Goal: Information Seeking & Learning: Check status

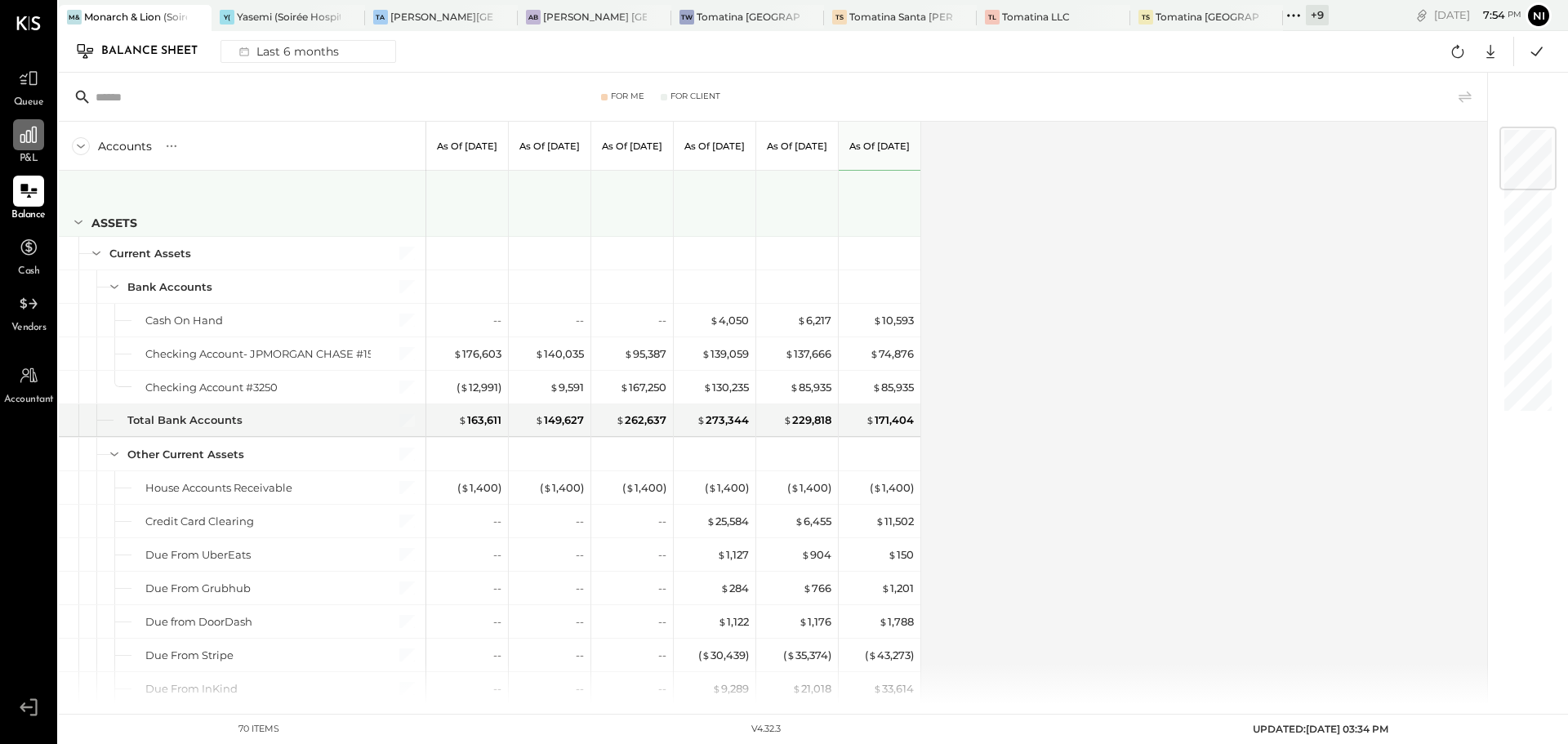
click at [32, 147] on div at bounding box center [28, 135] width 31 height 31
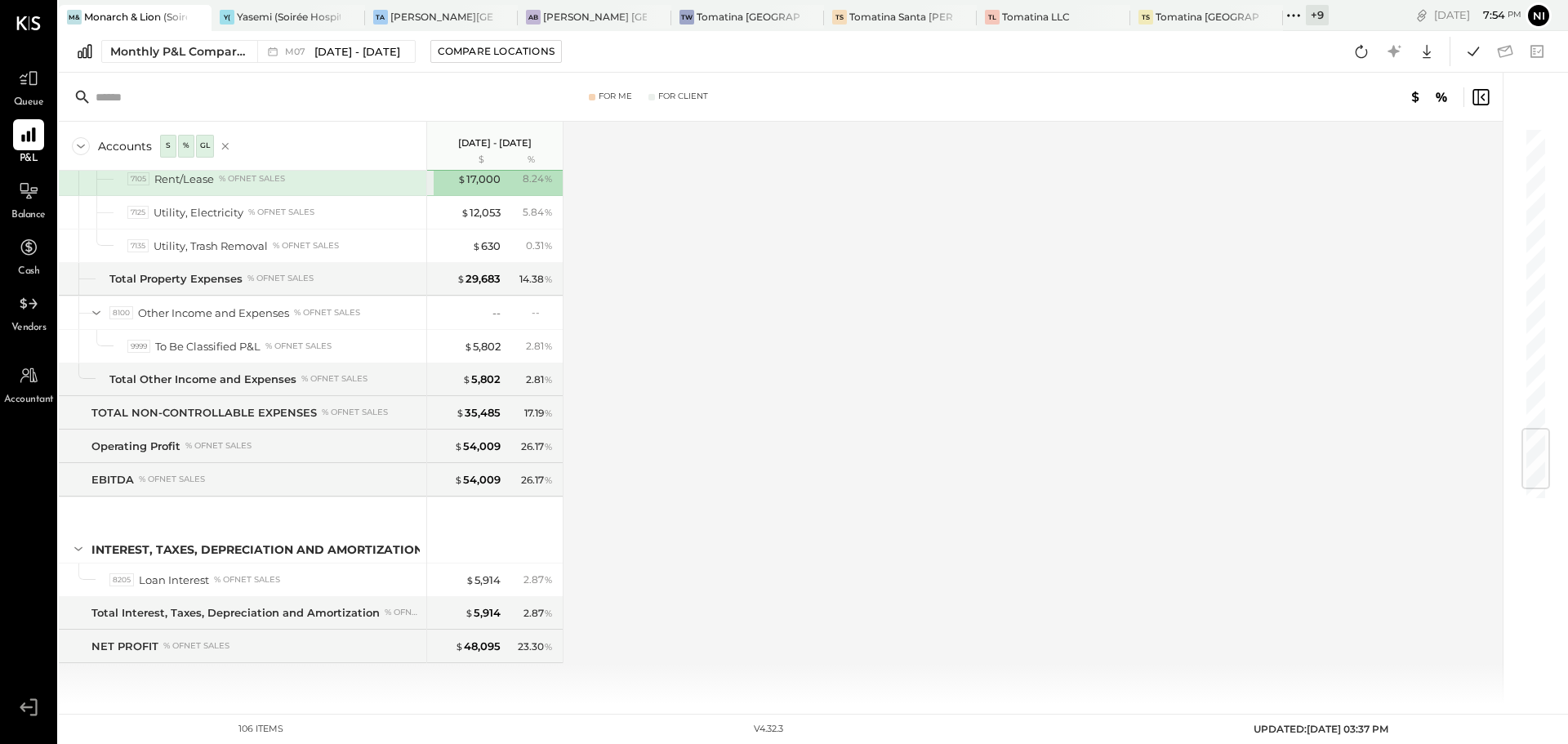
scroll to position [2598, 0]
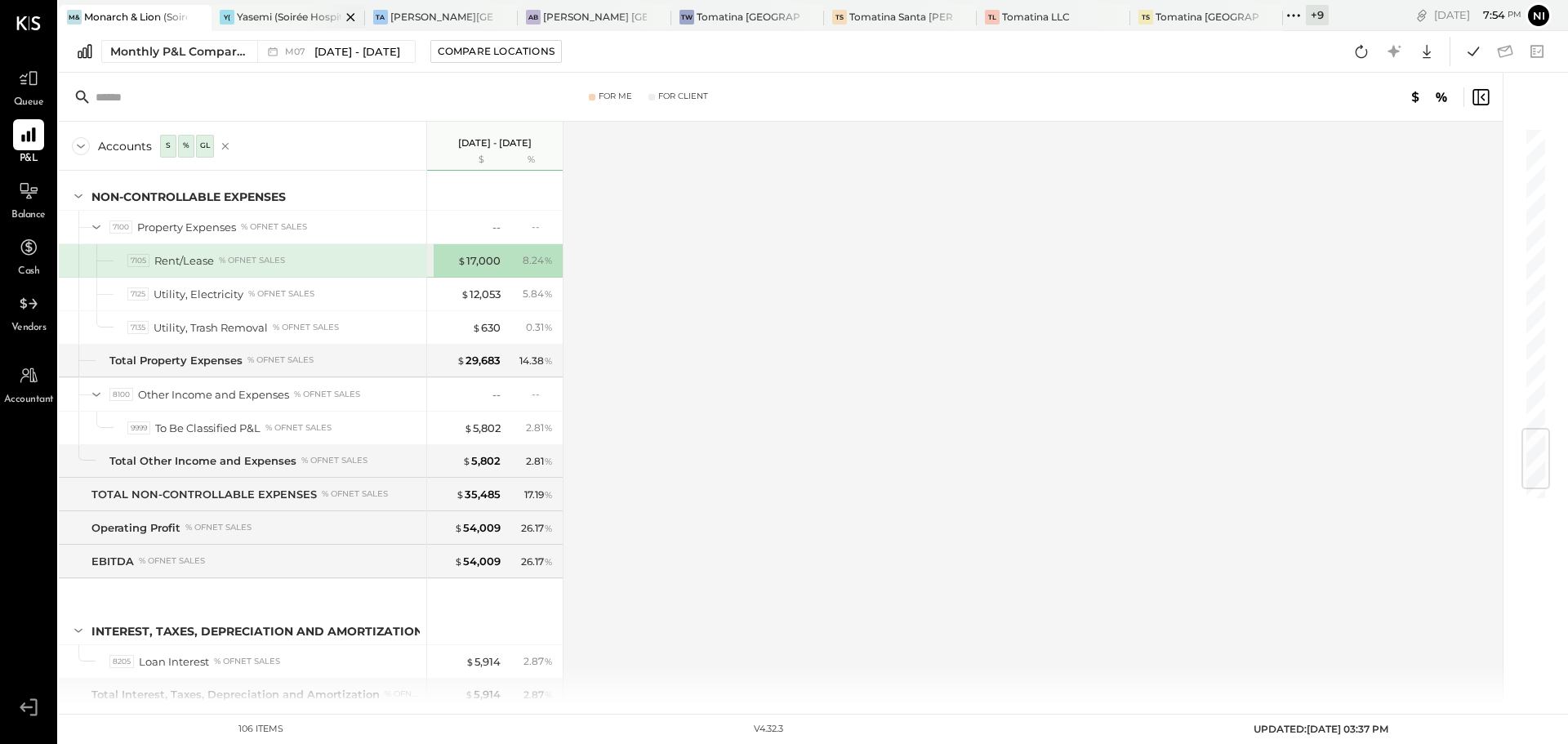
click at [280, 18] on div "Yasemi (Soirée Hospitality Group)" at bounding box center [288, 17] width 103 height 14
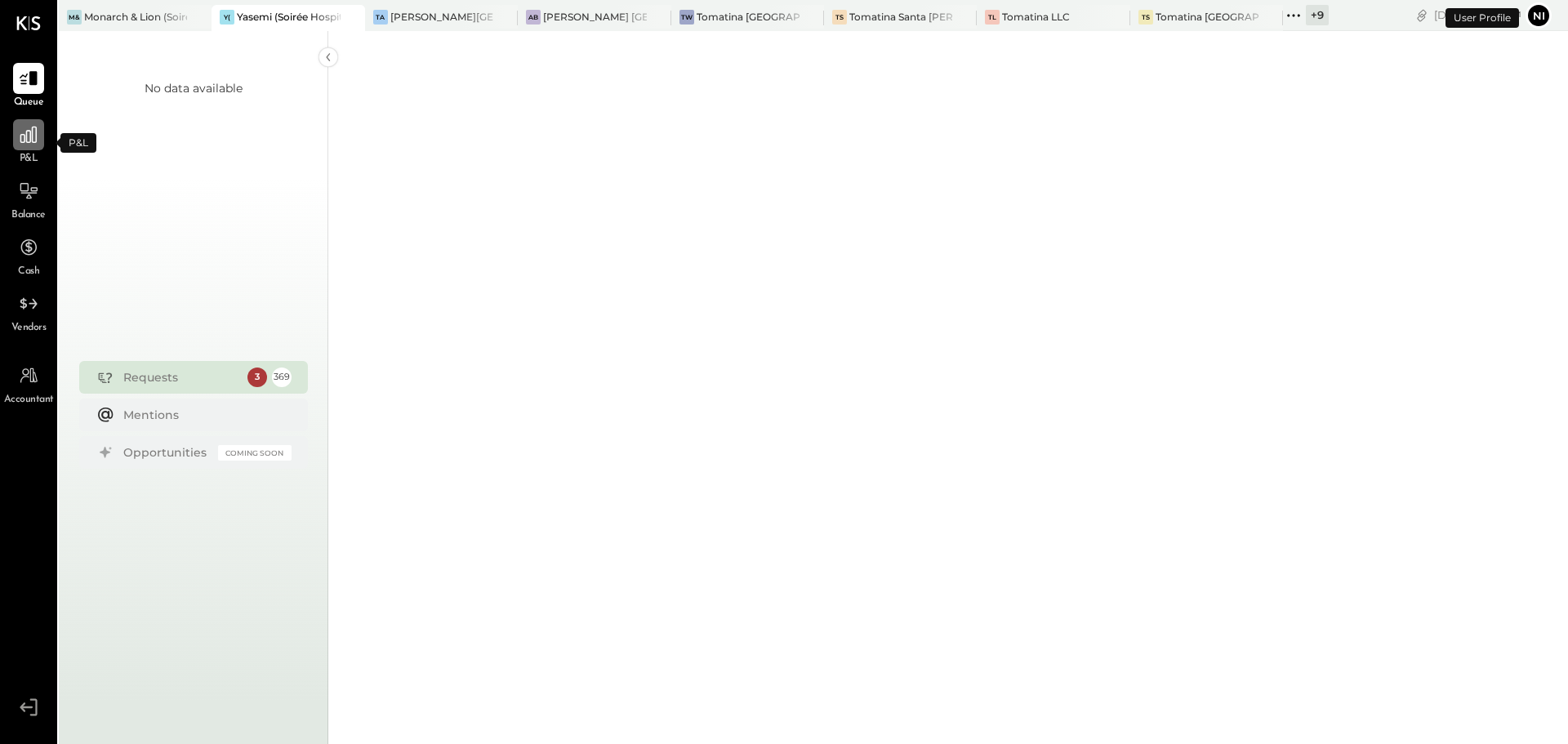
click at [23, 143] on icon at bounding box center [28, 134] width 17 height 17
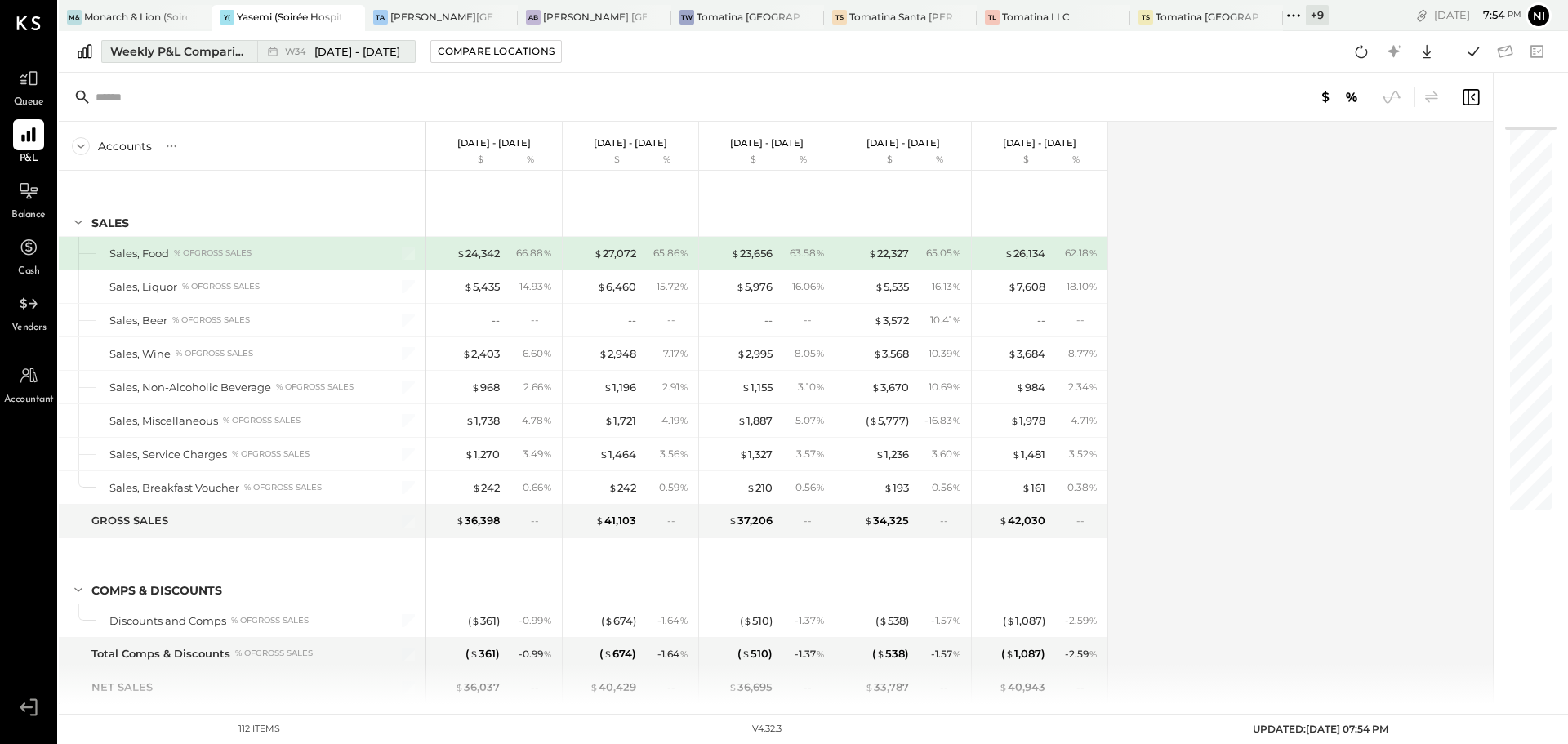
click at [177, 55] on div "Weekly P&L Comparison" at bounding box center [179, 51] width 137 height 17
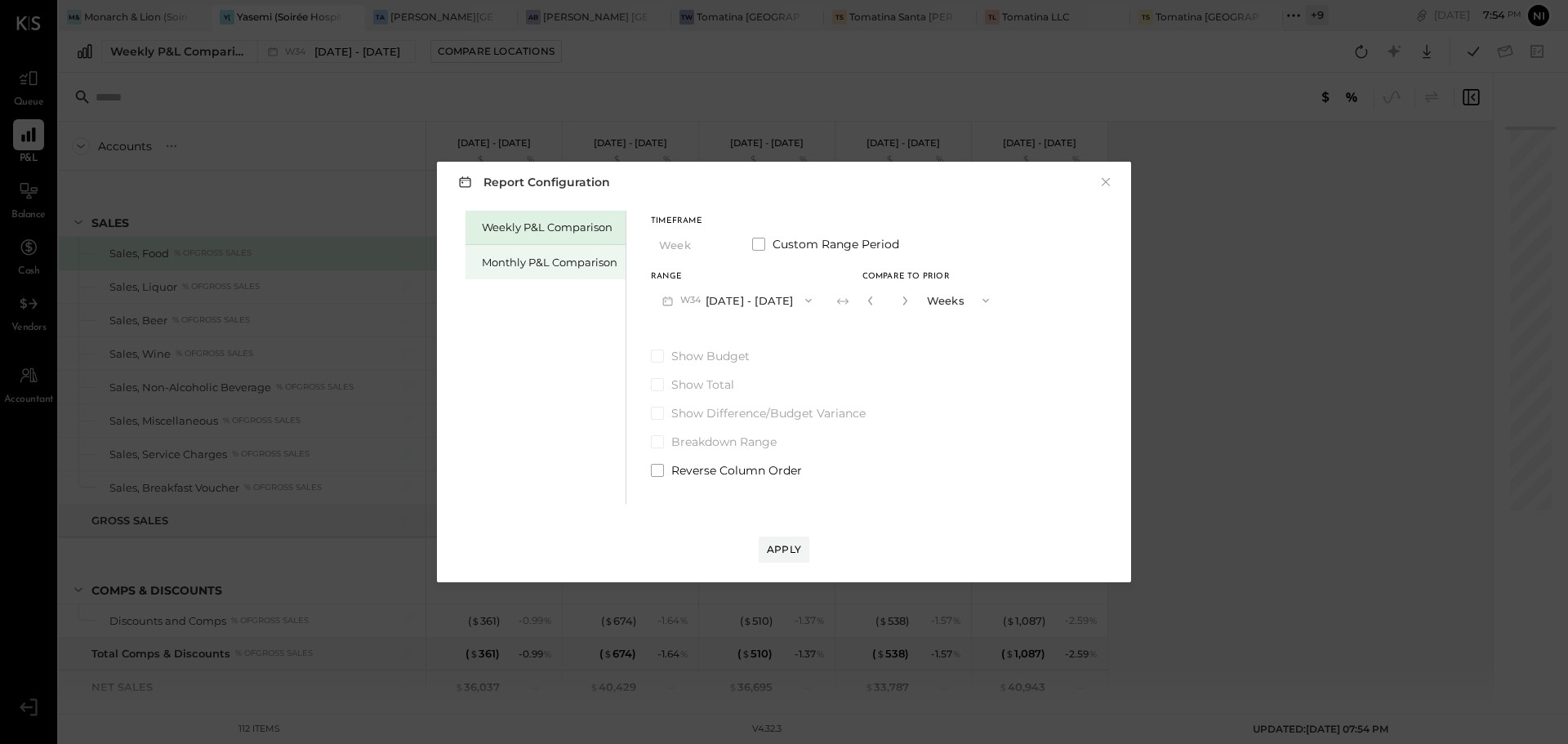
click at [560, 263] on div "Monthly P&L Comparison" at bounding box center [549, 262] width 135 height 16
click at [731, 304] on button "M08 [DATE] - [DATE]" at bounding box center [737, 300] width 172 height 30
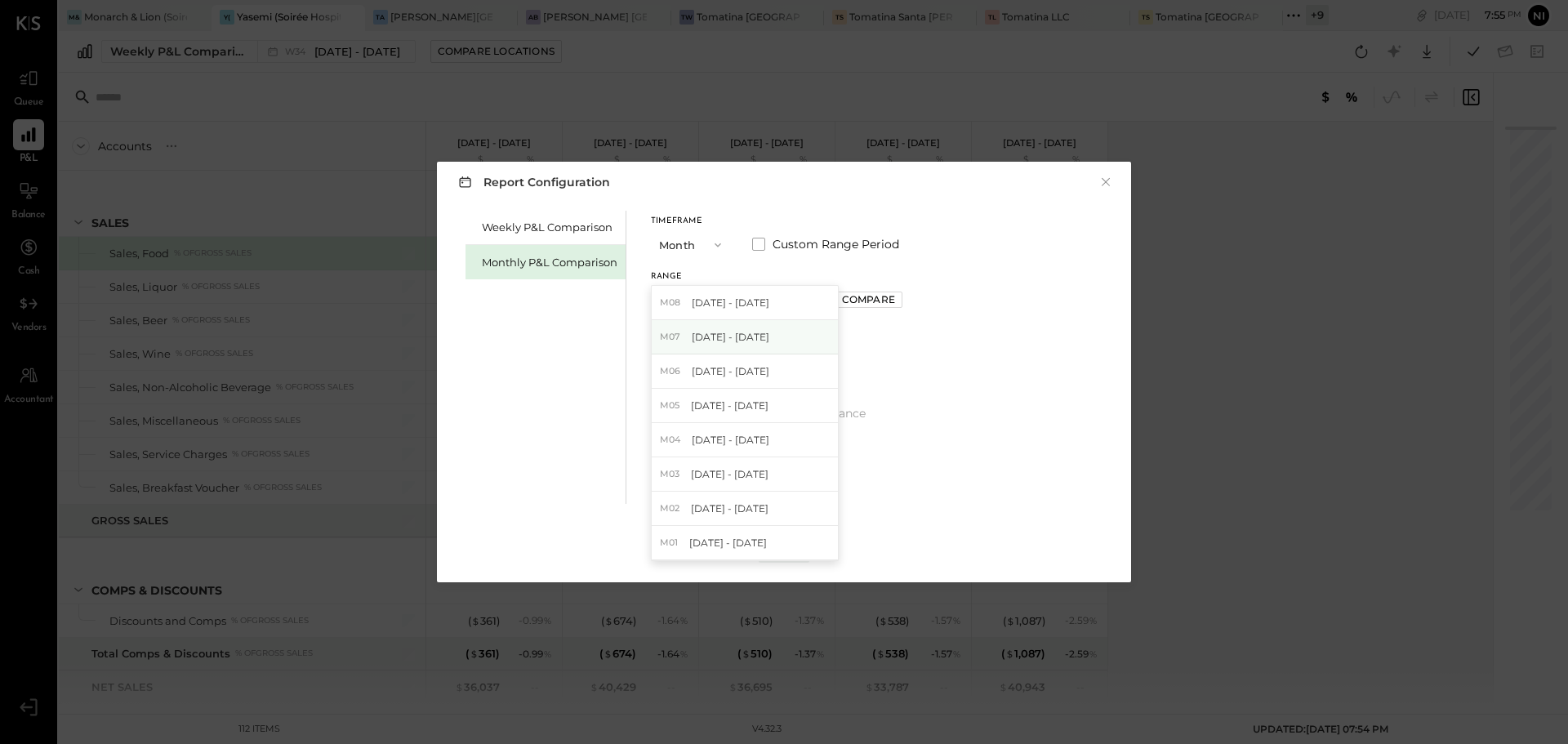
click at [726, 347] on div "M07 [DATE] - [DATE]" at bounding box center [744, 337] width 186 height 34
click at [849, 300] on div "Compare" at bounding box center [869, 300] width 53 height 14
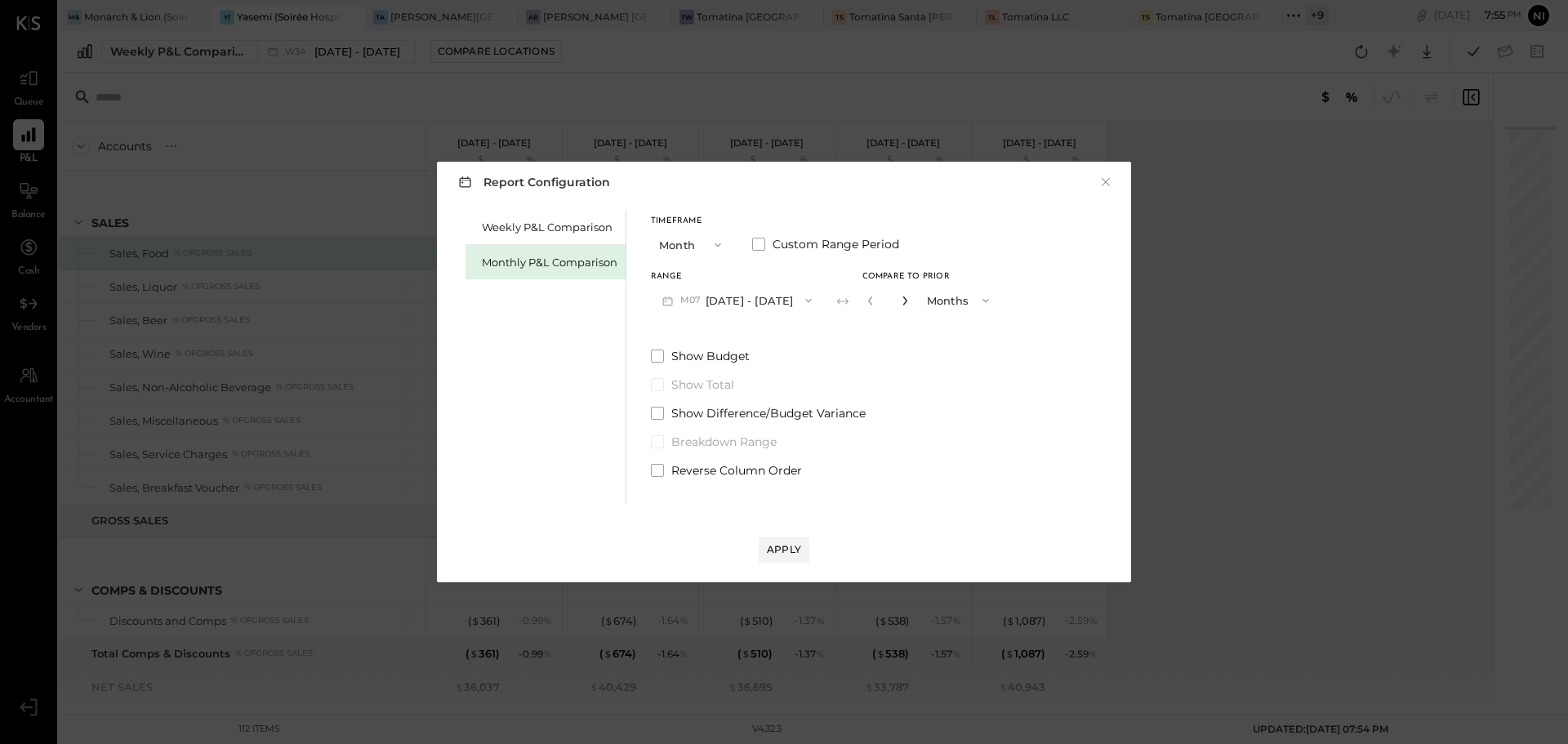
click at [900, 299] on icon "button" at bounding box center [905, 301] width 10 height 10
type input "*"
click at [790, 546] on div "Apply" at bounding box center [784, 549] width 34 height 14
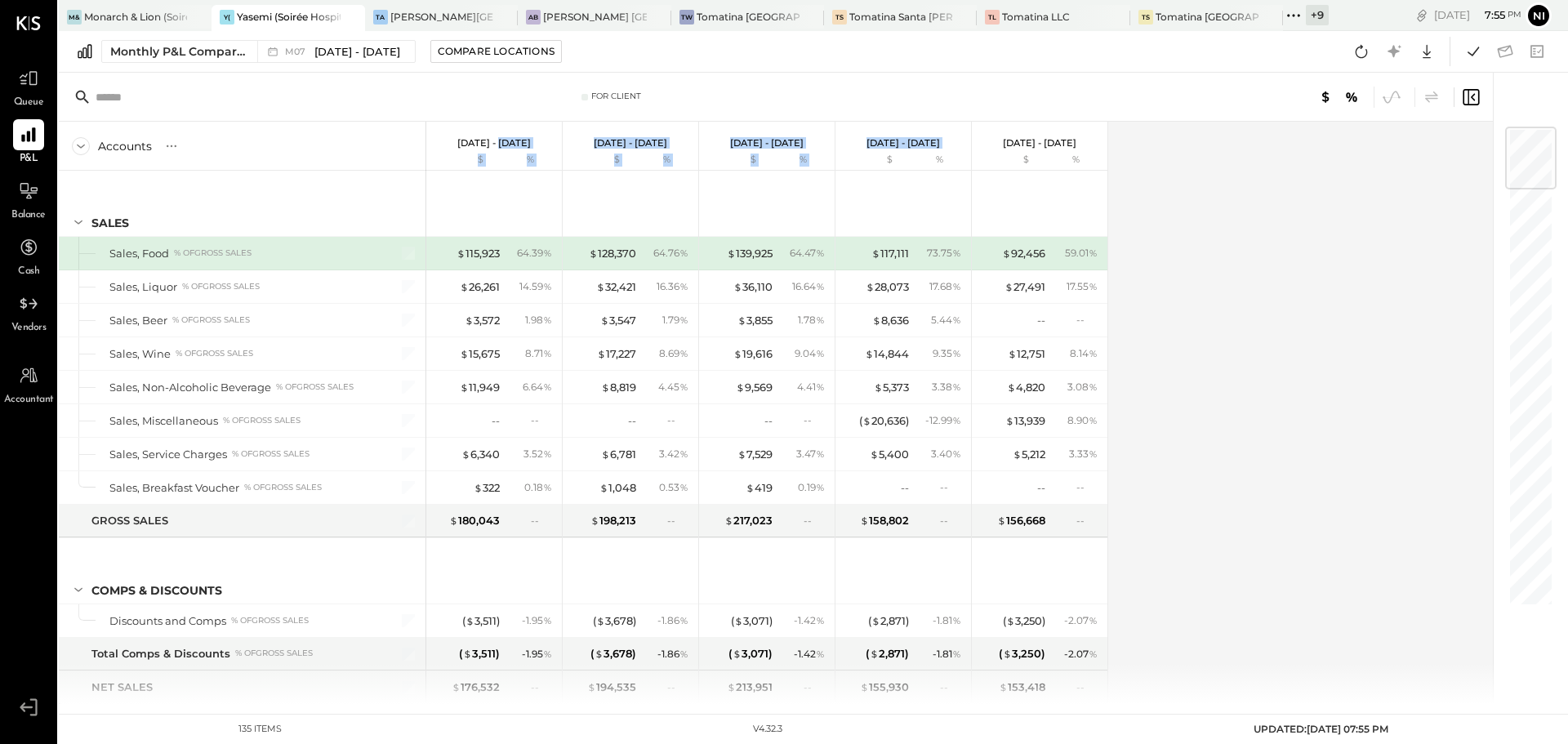
drag, startPoint x: 495, startPoint y: 141, endPoint x: 967, endPoint y: 136, distance: 472.0
click at [911, 134] on div "[DATE] - [DATE] $ % [DATE] - [DATE] $ % [DATE] - [DATE] $ % [DATE] - [DATE] $ %…" at bounding box center [767, 146] width 682 height 49
click at [1262, 197] on div "Accounts S % GL [DATE] - [DATE] $ % [DATE] - [DATE] $ % [DATE] - [DATE] $ % [DA…" at bounding box center [777, 412] width 1437 height 582
click at [1474, 99] on icon at bounding box center [1473, 97] width 4 height 8
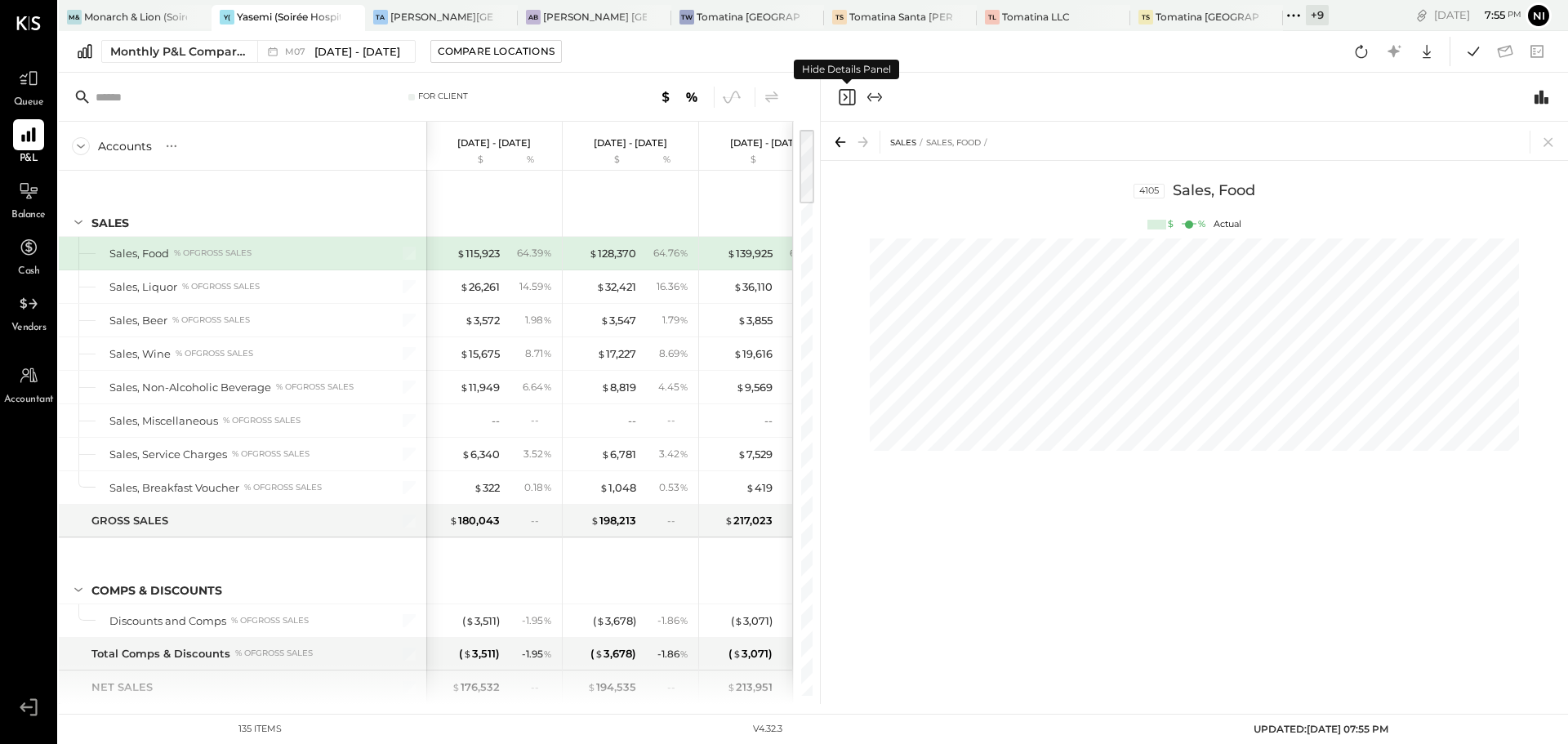
click at [843, 100] on icon "Close panel" at bounding box center [847, 97] width 20 height 20
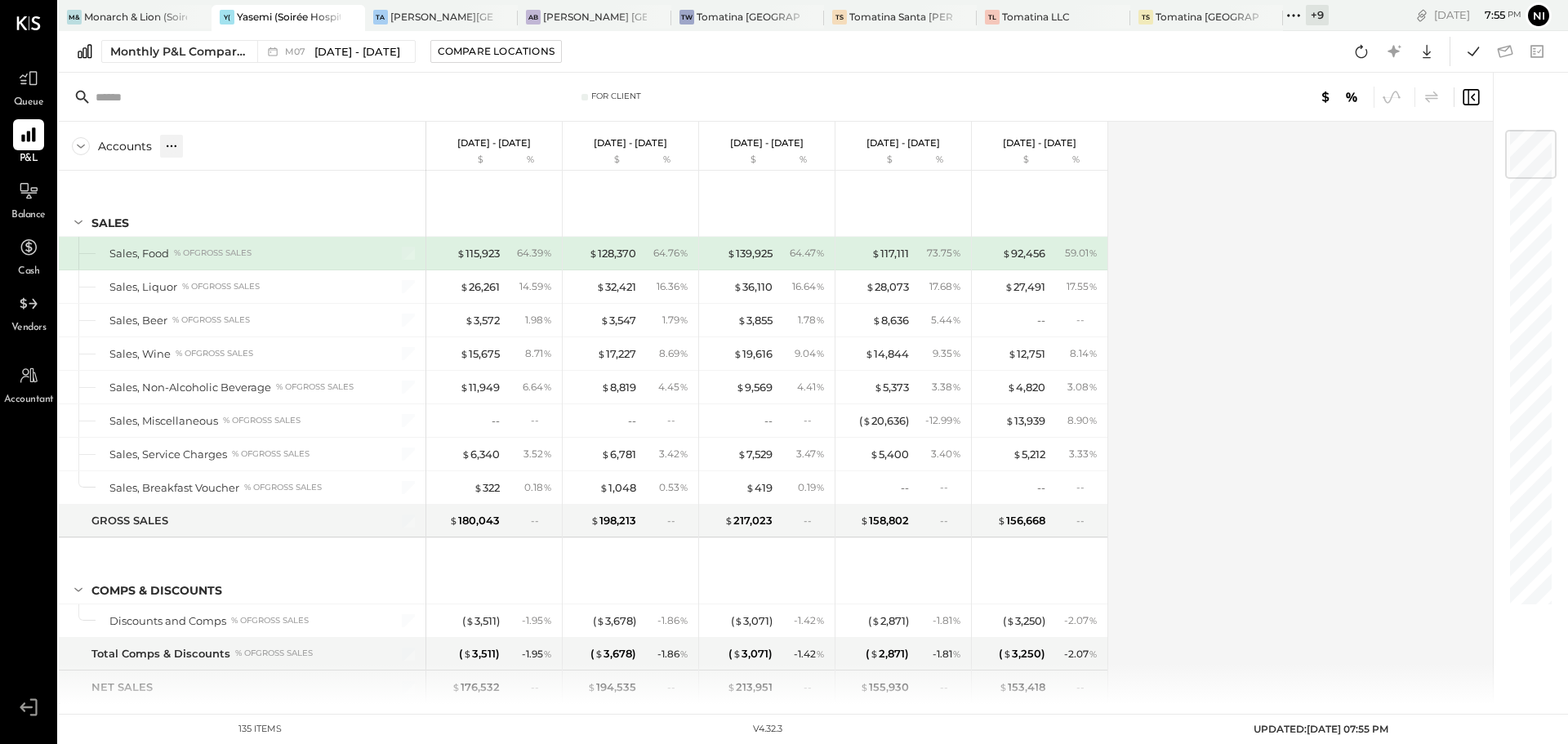
click at [167, 147] on icon at bounding box center [171, 146] width 17 height 17
click at [201, 145] on div "GL" at bounding box center [205, 146] width 17 height 14
click at [1290, 329] on div "Accounts S % GL [DATE] - [DATE] $ % [DATE] - [DATE] $ % [DATE] - [DATE] $ % [DA…" at bounding box center [777, 412] width 1437 height 582
drag, startPoint x: 27, startPoint y: 203, endPoint x: 236, endPoint y: 443, distance: 318.2
click at [27, 203] on div at bounding box center [28, 191] width 31 height 31
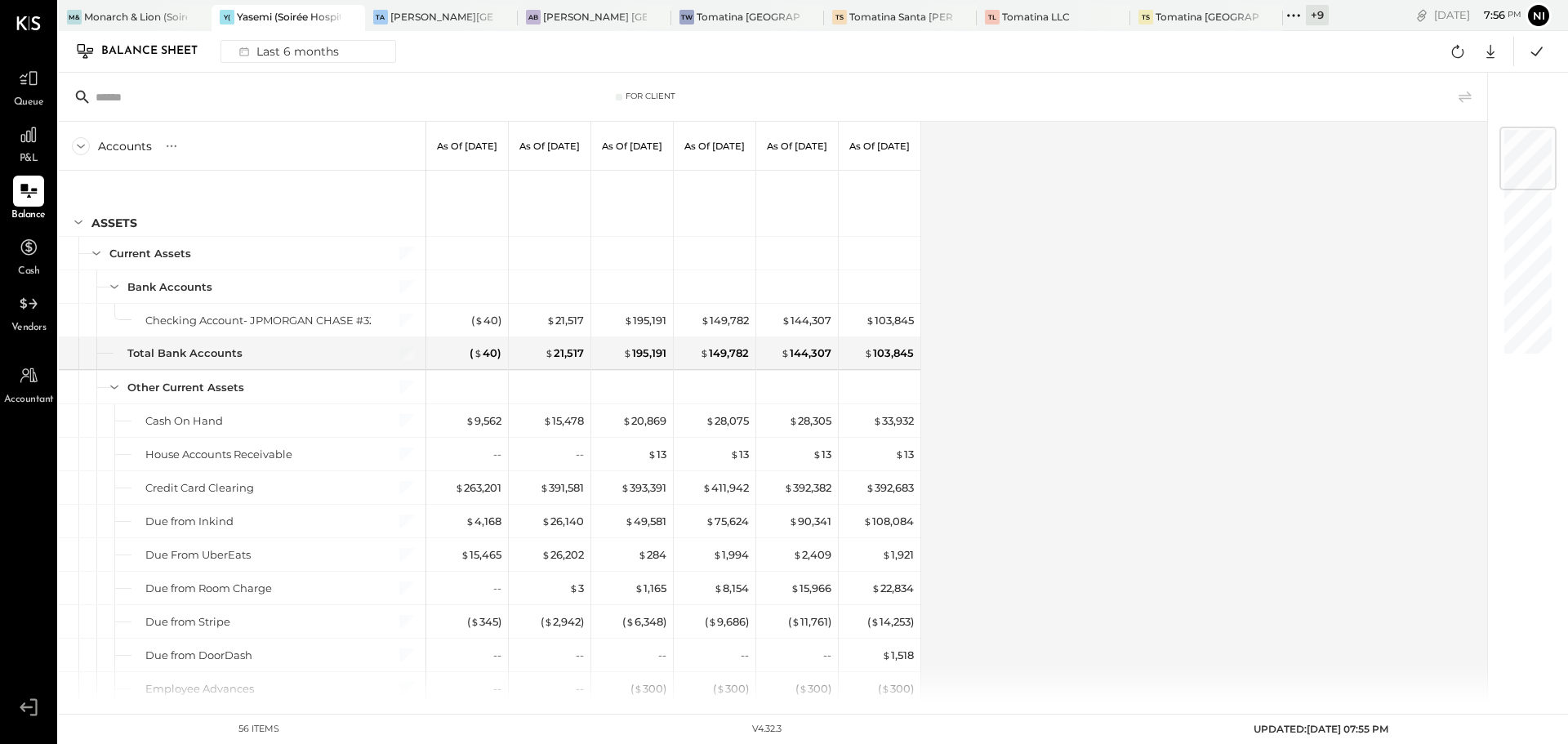
click at [1347, 220] on div "Accounts S GL As of [DATE] As of [DATE] As of [DATE] As of [DATE] As of [DATE] …" at bounding box center [774, 412] width 1431 height 582
click at [303, 59] on div "Last 6 months" at bounding box center [287, 52] width 116 height 22
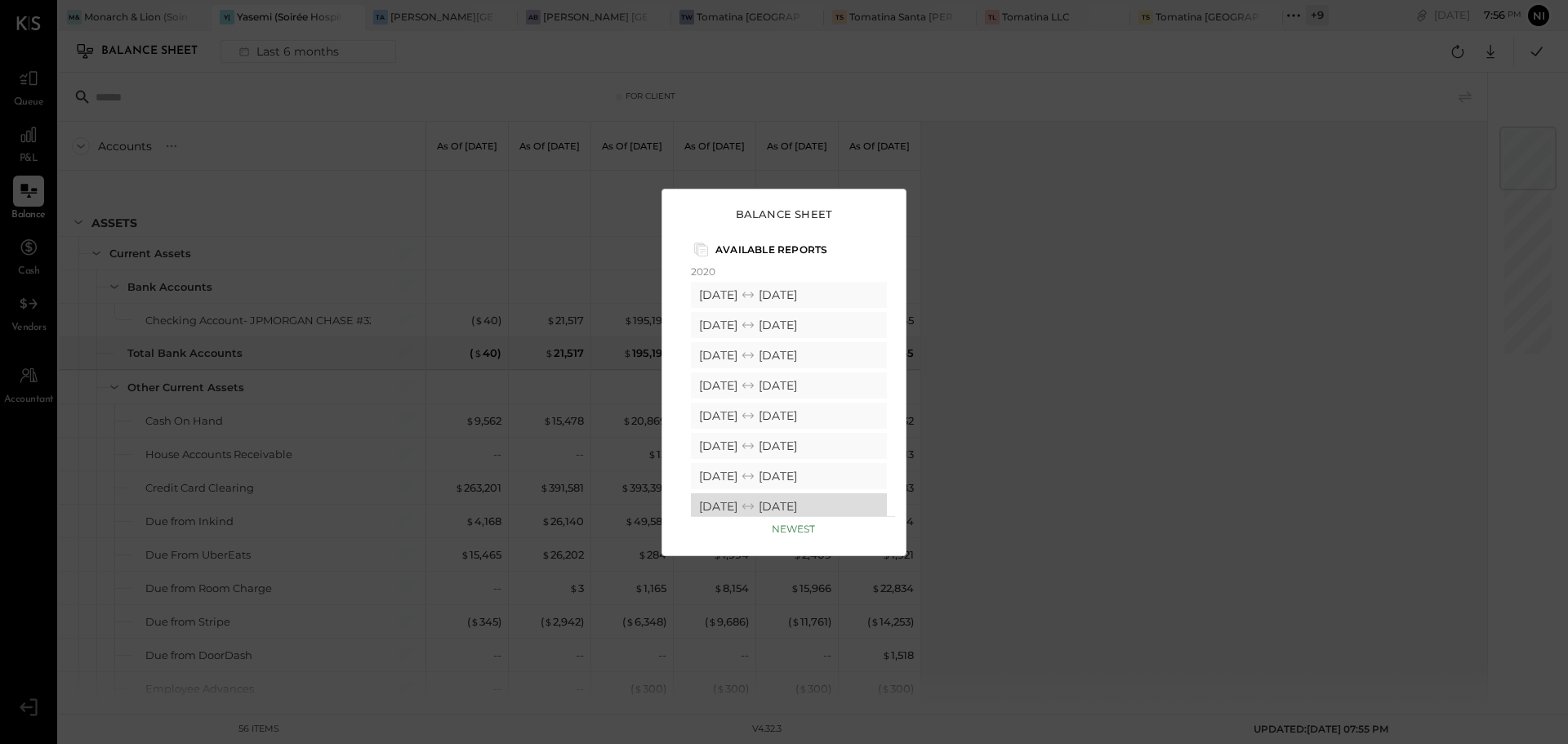
scroll to position [1908, 0]
click at [1102, 319] on div "Balance Sheet Available Reports Custom Last 6 months Last 12 months Year-to-dat…" at bounding box center [784, 372] width 1568 height 744
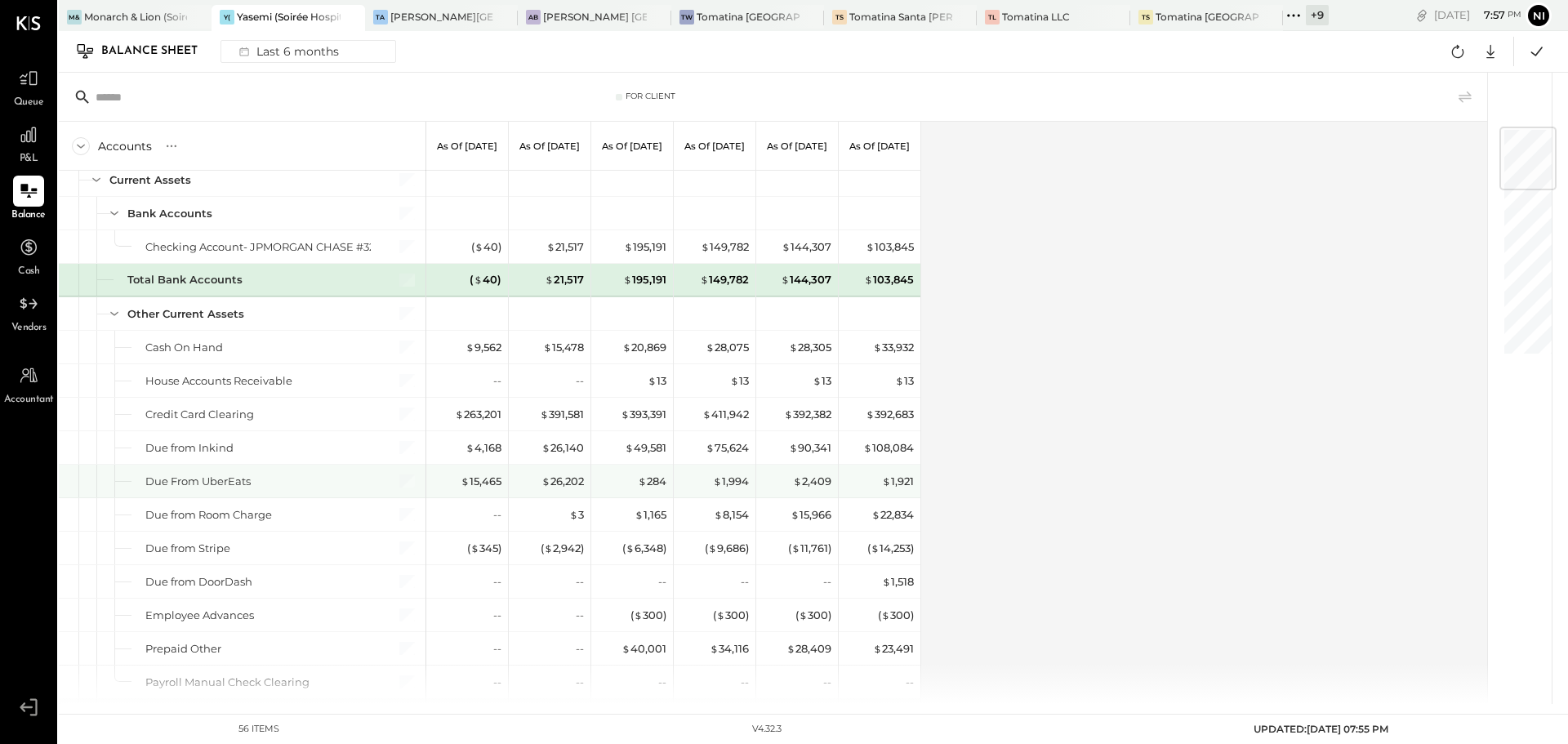
scroll to position [0, 0]
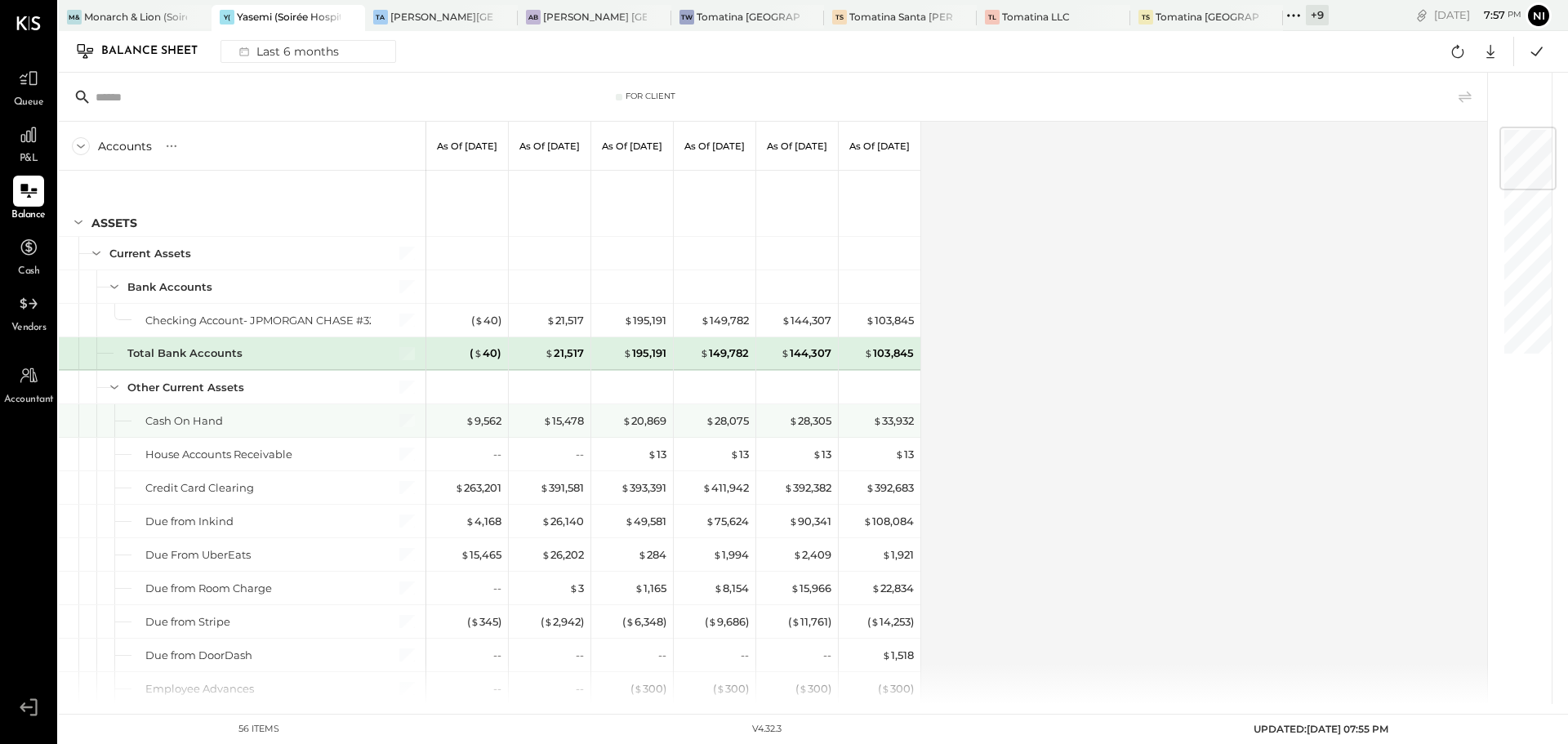
click at [901, 432] on div "$ 33,932" at bounding box center [880, 420] width 66 height 32
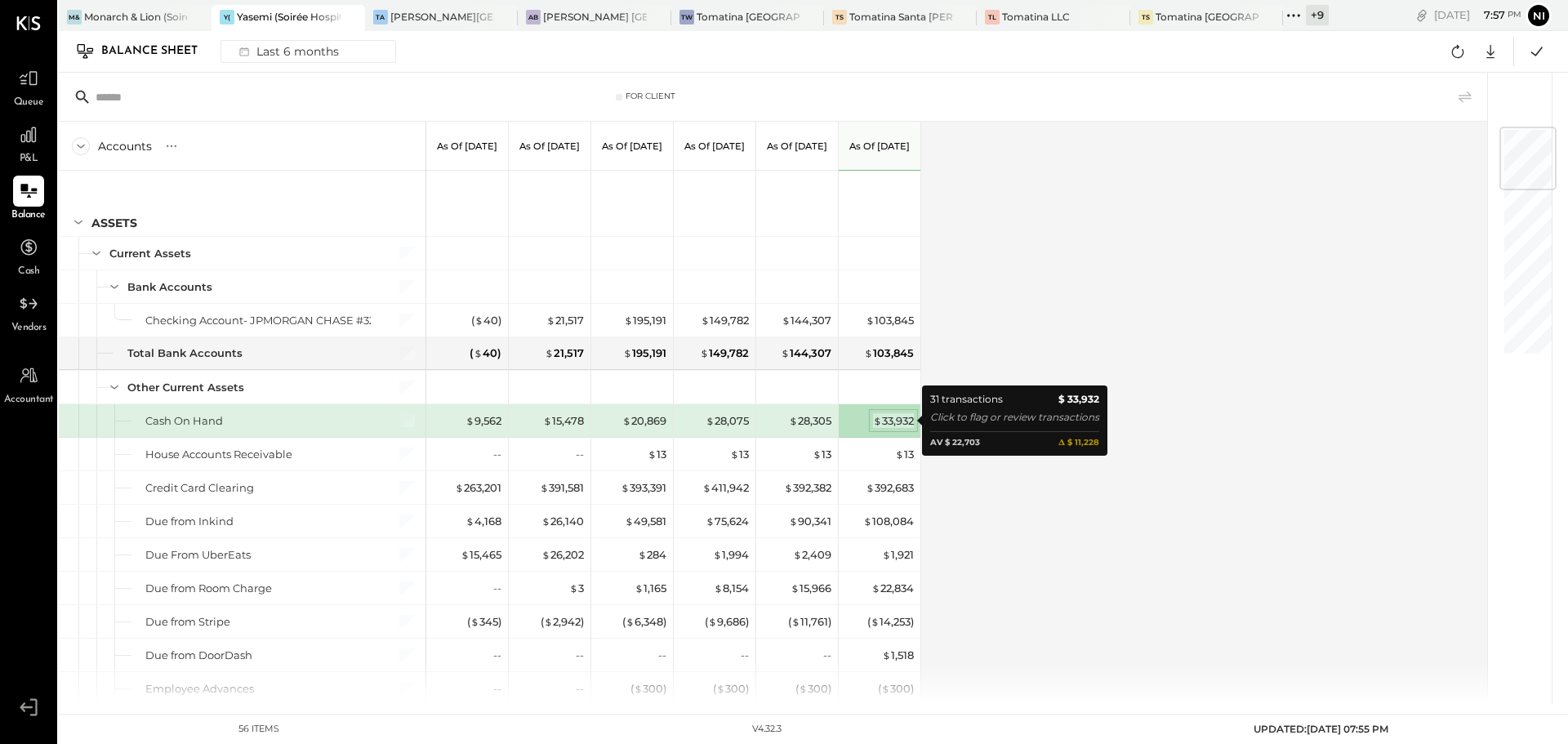
click at [887, 414] on div "$ 33,932" at bounding box center [893, 421] width 41 height 16
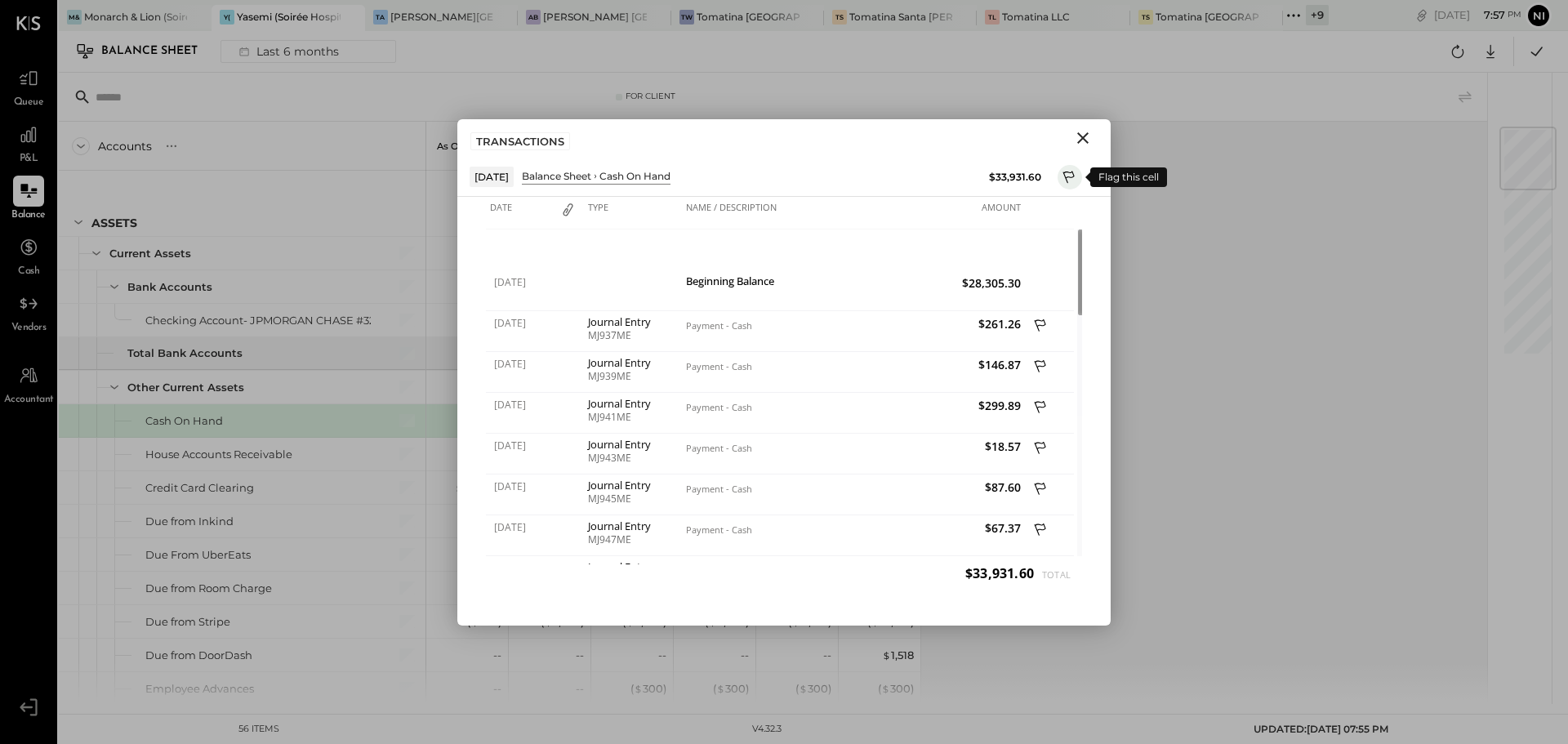
click at [1068, 173] on icon at bounding box center [1069, 179] width 15 height 20
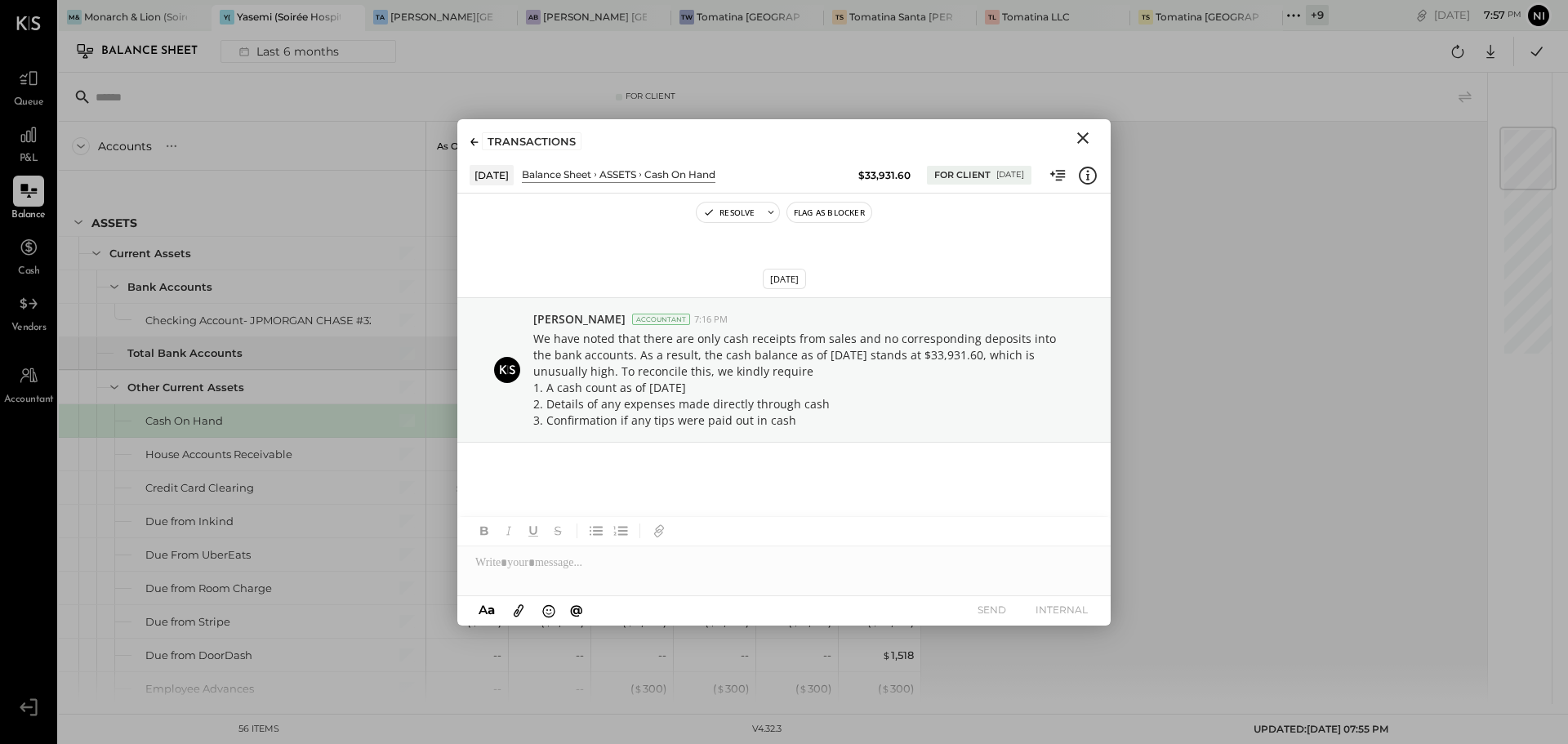
click at [1084, 140] on icon "Close" at bounding box center [1083, 138] width 20 height 20
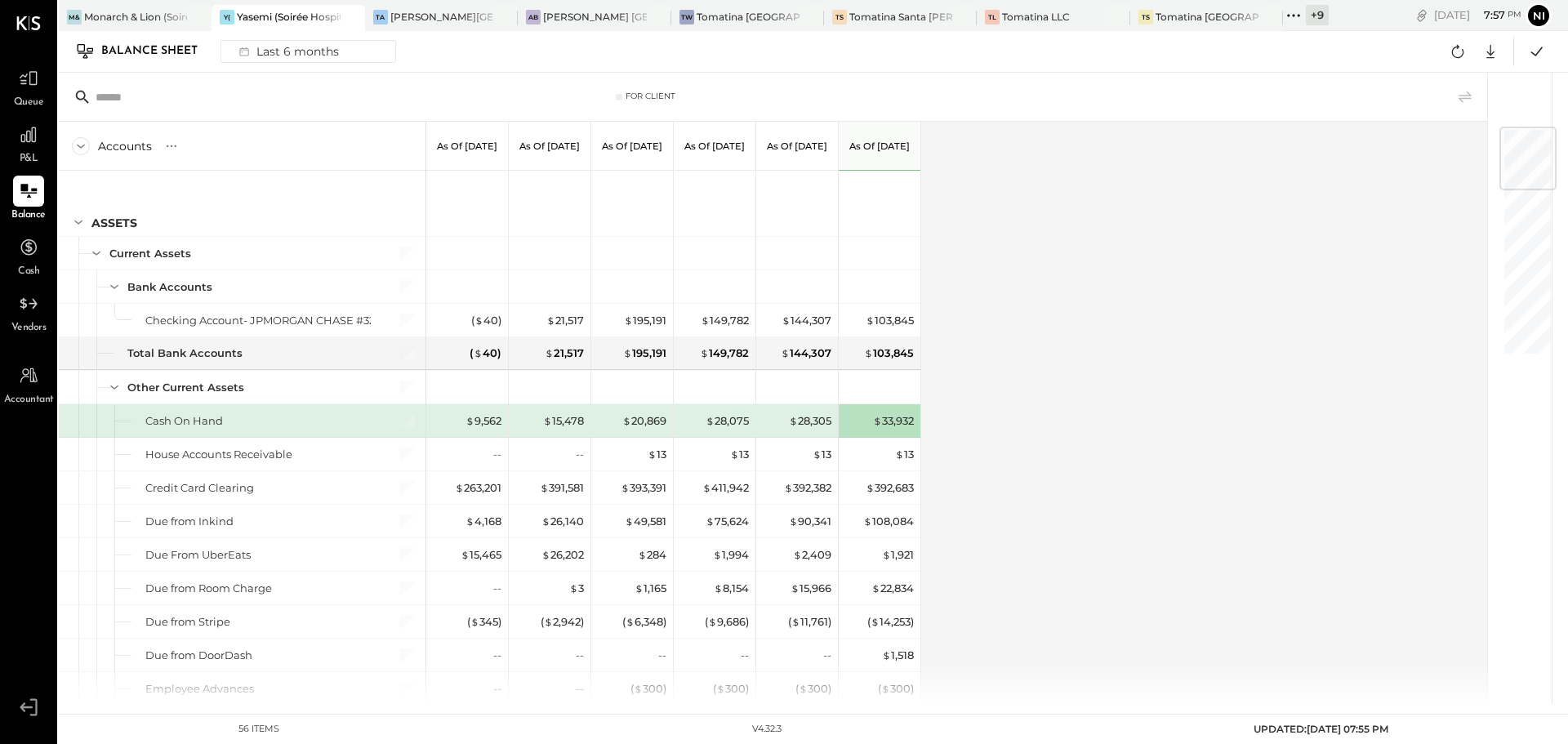
click at [1149, 474] on div "Accounts S GL As of [DATE] As of [DATE] As of [DATE] As of [DATE] As of [DATE] …" at bounding box center [774, 412] width 1431 height 582
click at [904, 420] on div "$ 33,932" at bounding box center [893, 421] width 41 height 16
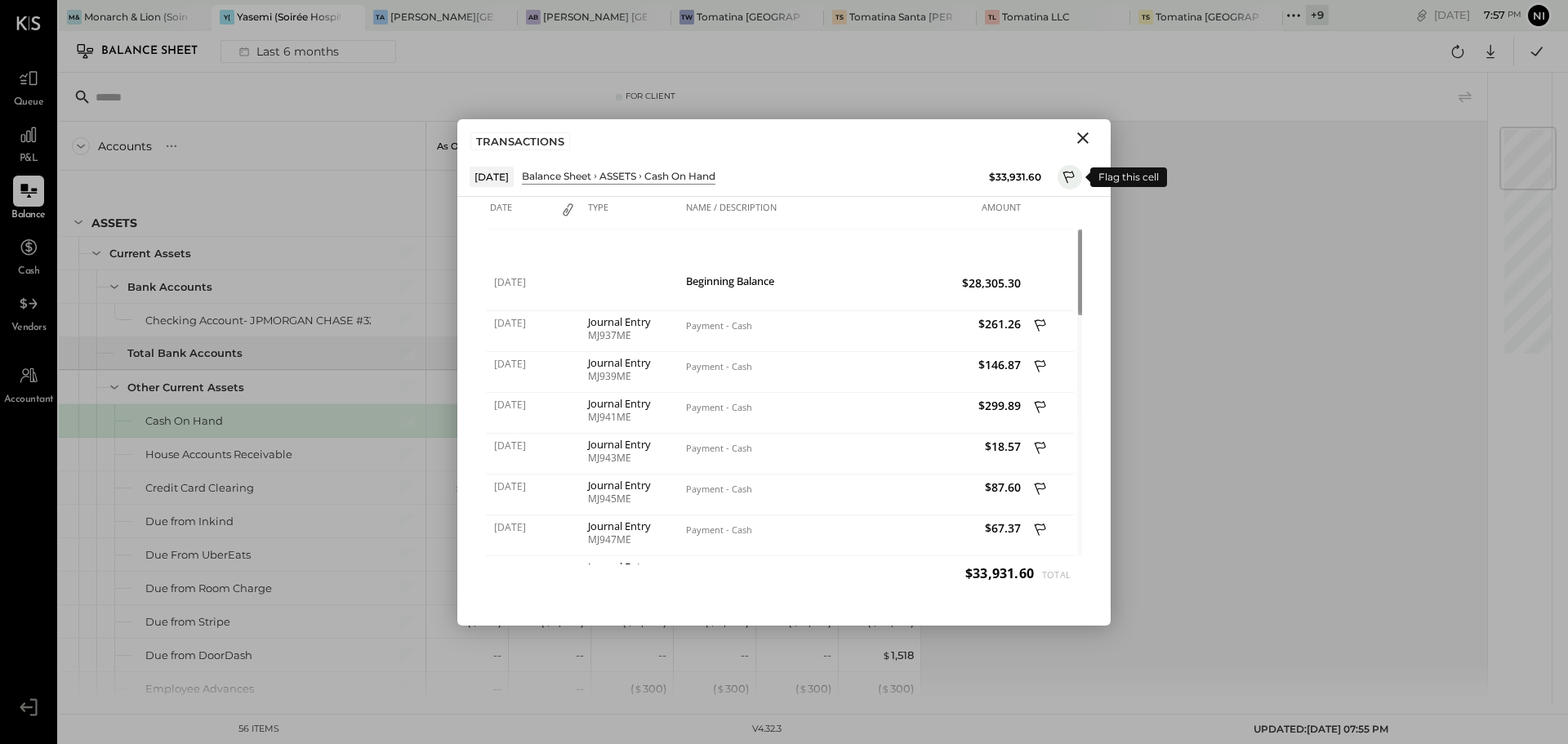
click at [1064, 179] on icon at bounding box center [1069, 179] width 15 height 20
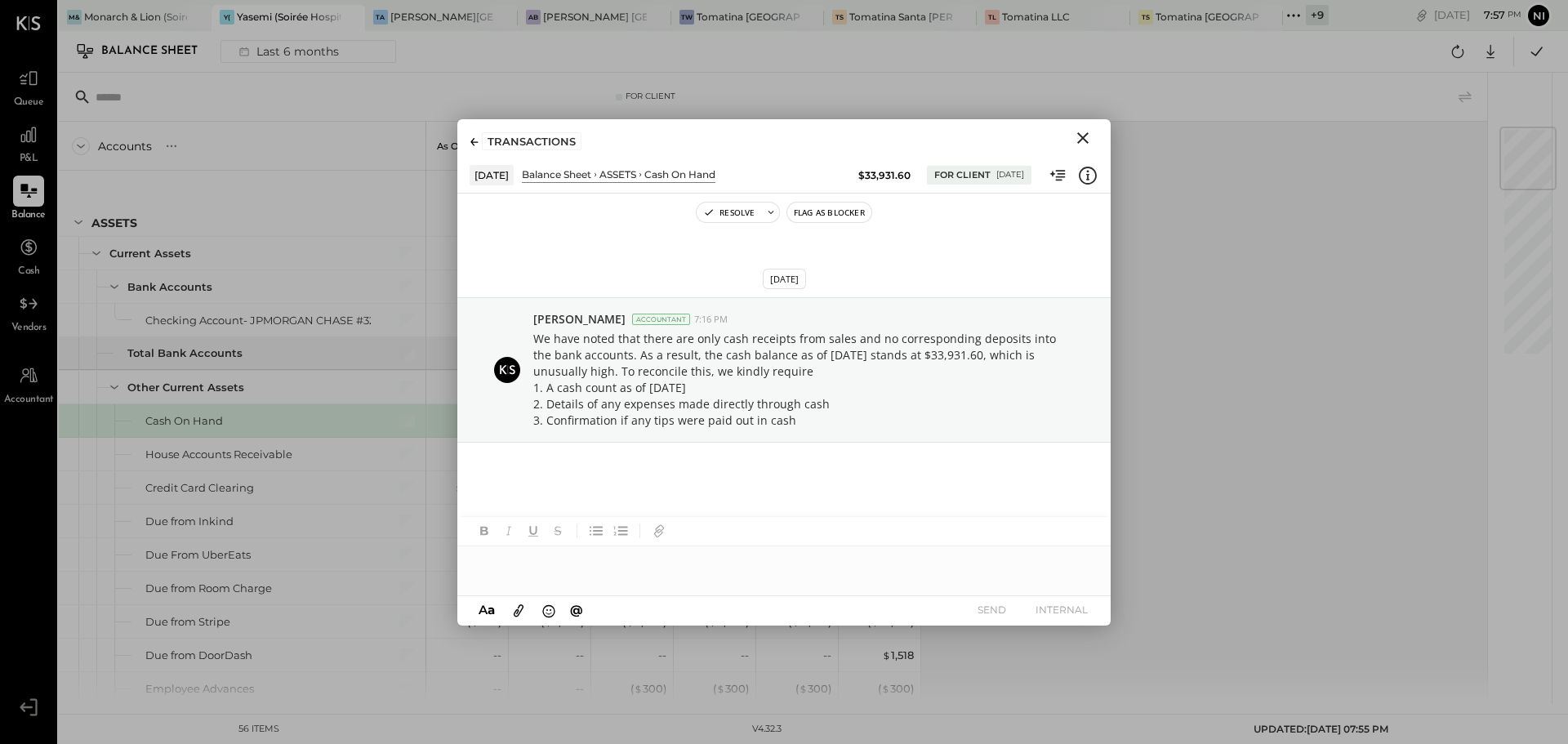
click at [1080, 139] on icon "Close" at bounding box center [1083, 138] width 20 height 20
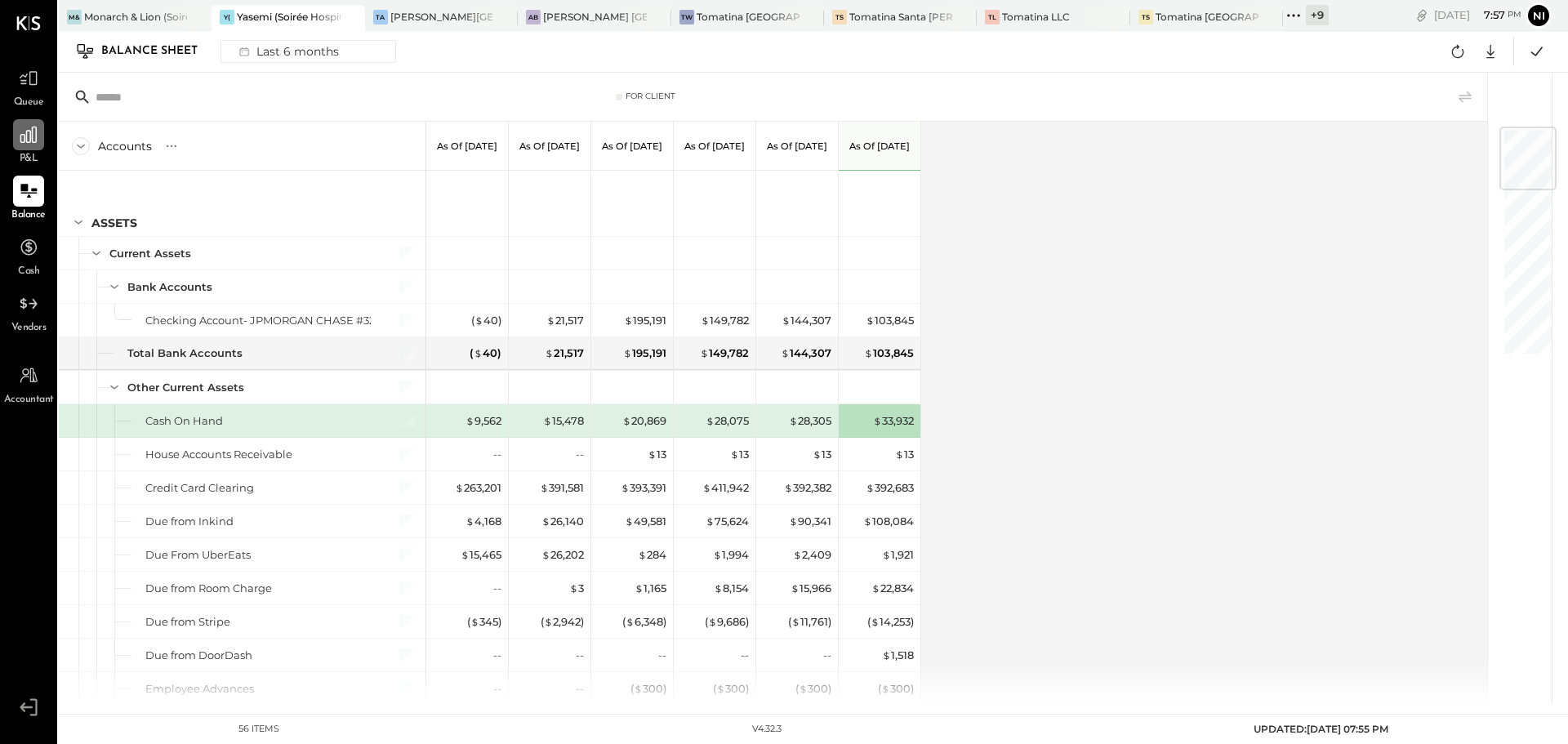
click at [25, 132] on icon at bounding box center [28, 135] width 22 height 22
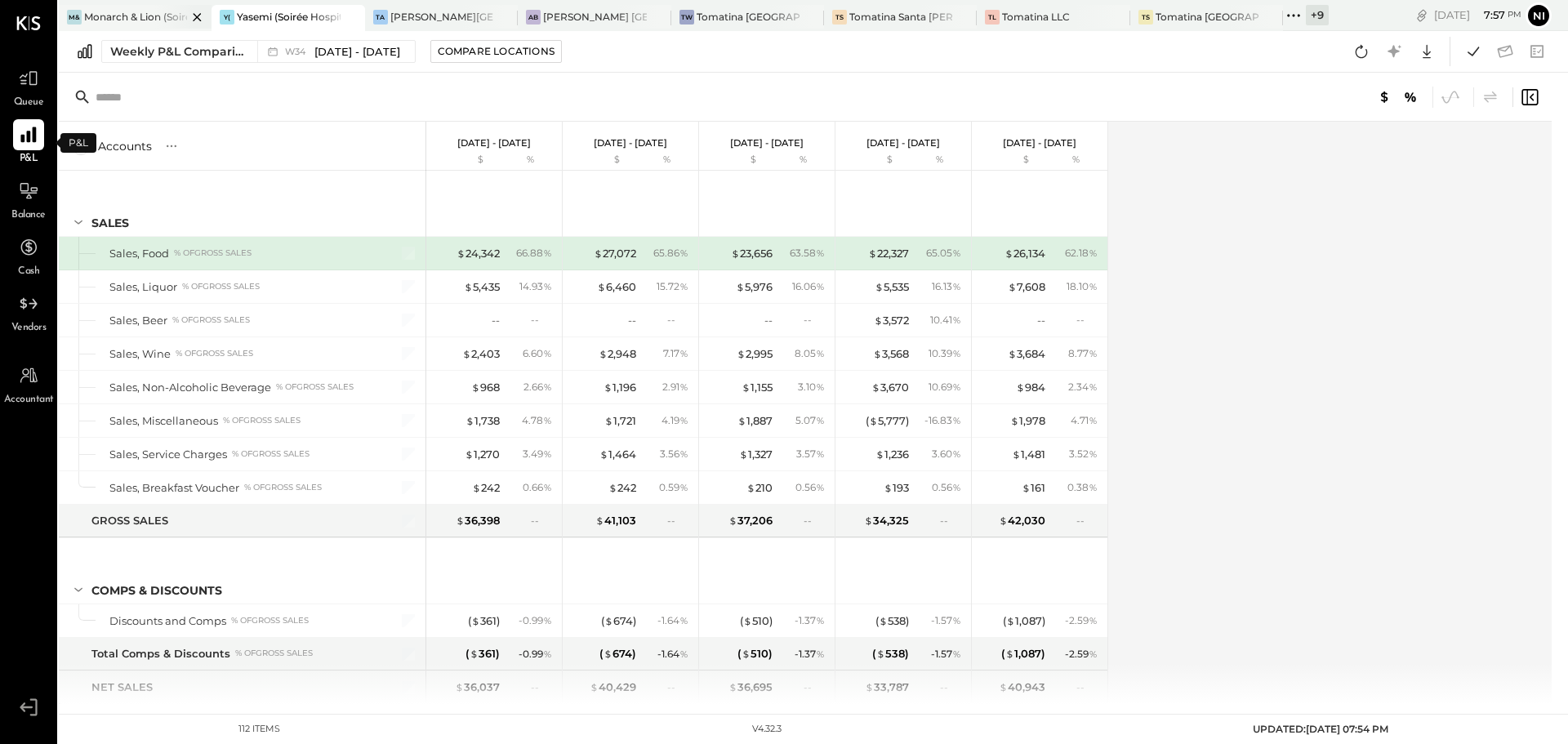
click at [121, 12] on div "Monarch & Lion (Soirée Hospitality Group)" at bounding box center [135, 17] width 103 height 14
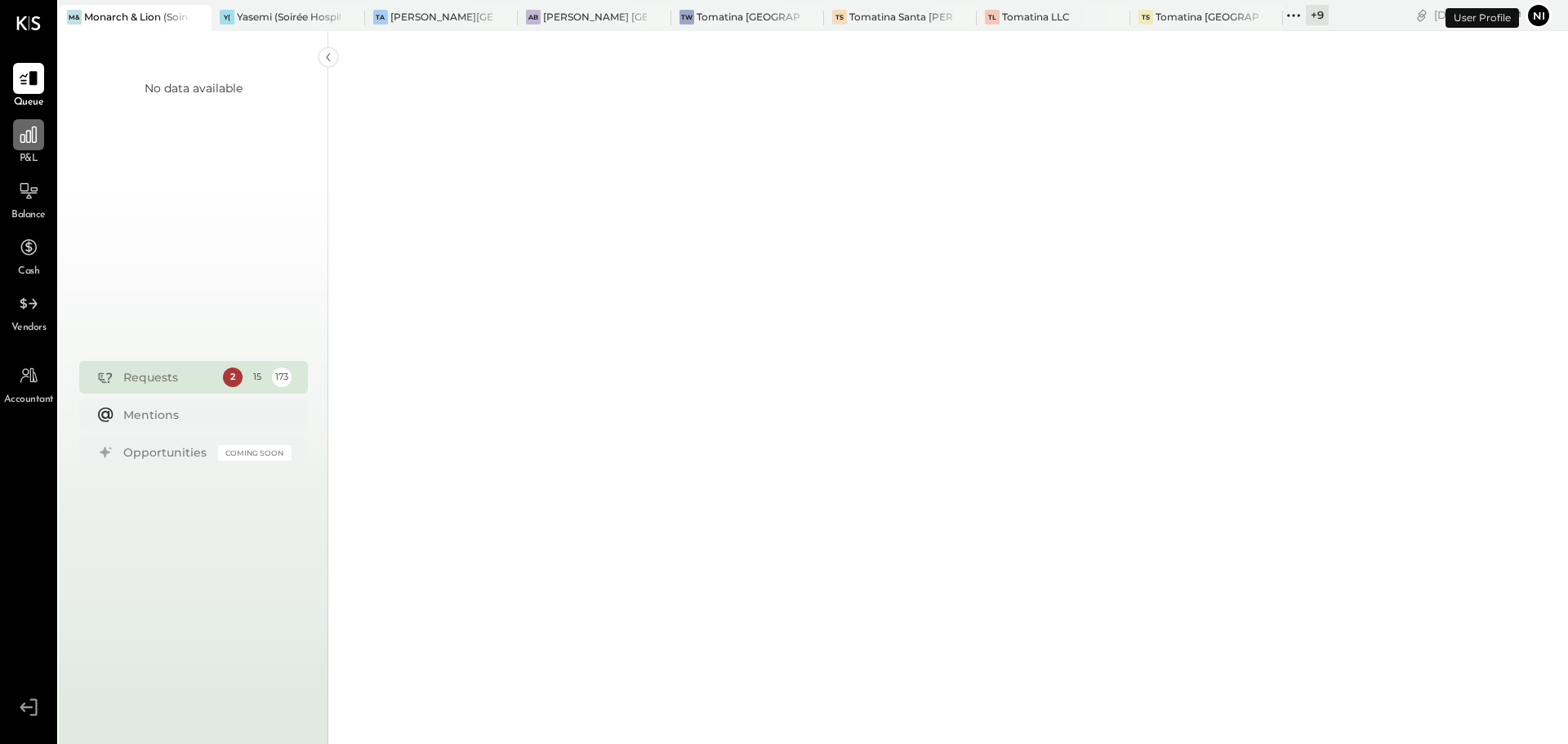
click at [23, 140] on icon at bounding box center [28, 135] width 22 height 22
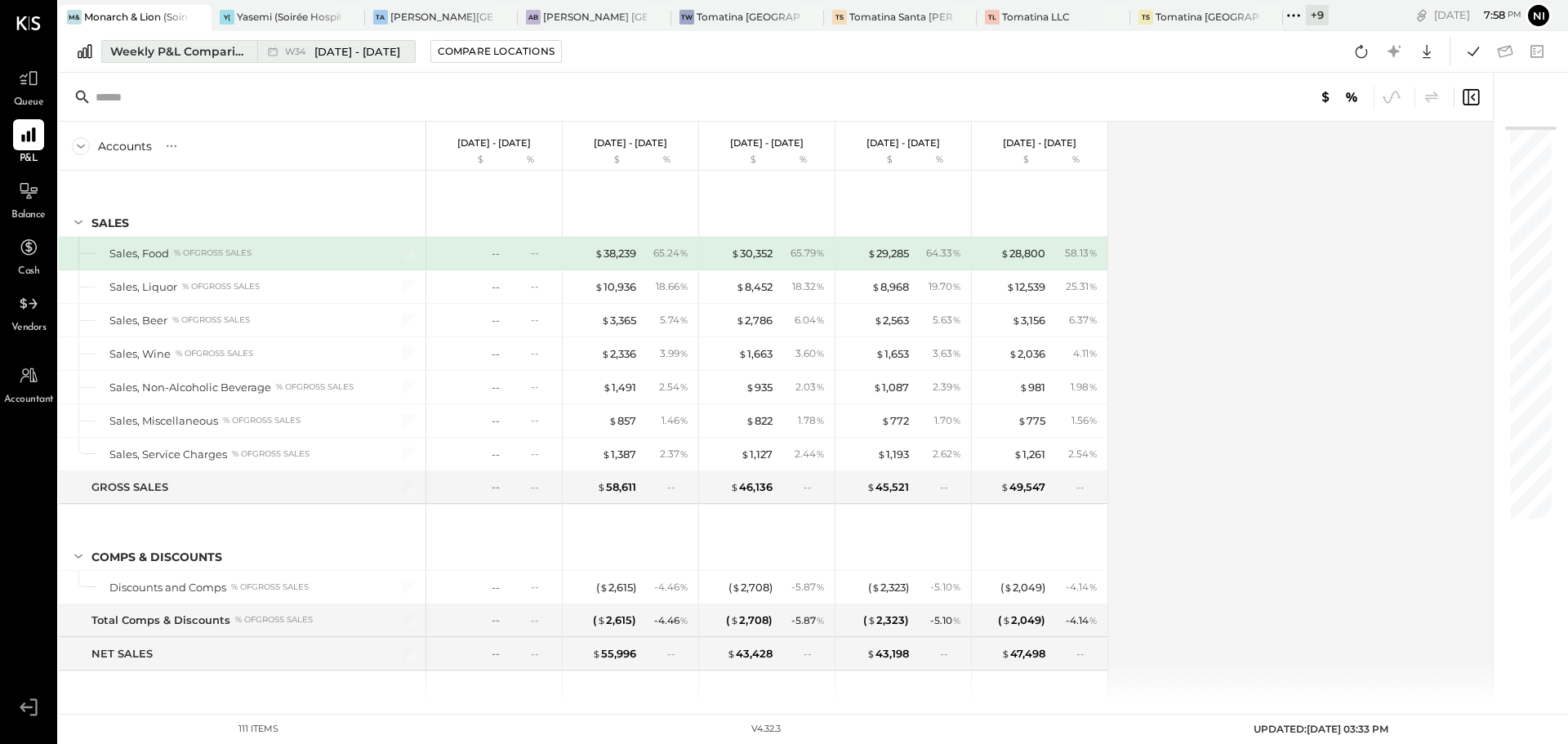
click at [138, 51] on div "Weekly P&L Comparison" at bounding box center [179, 51] width 137 height 17
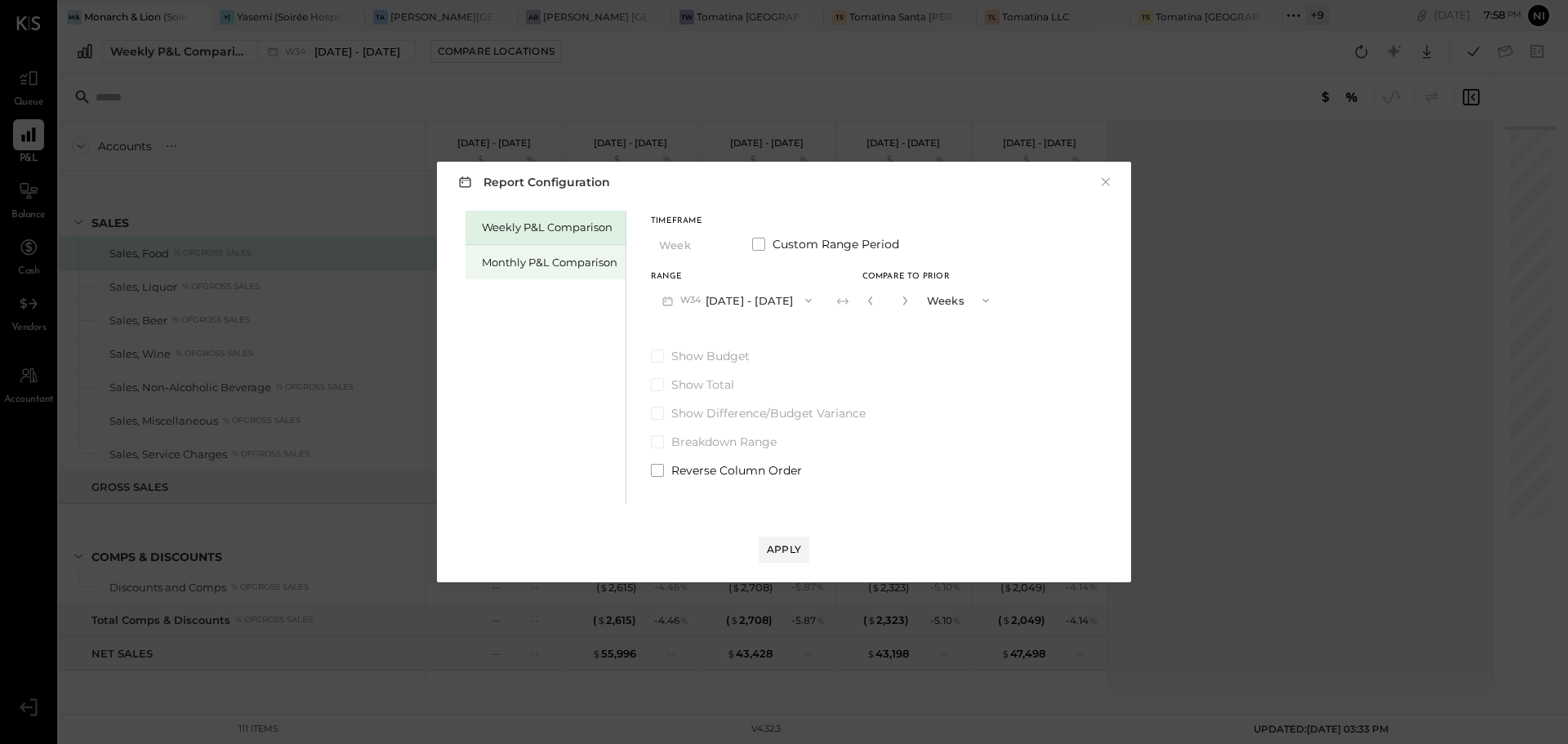
click at [534, 256] on div "Monthly P&L Comparison" at bounding box center [549, 262] width 135 height 16
click at [737, 302] on button "M08 [DATE] - [DATE]" at bounding box center [737, 300] width 172 height 30
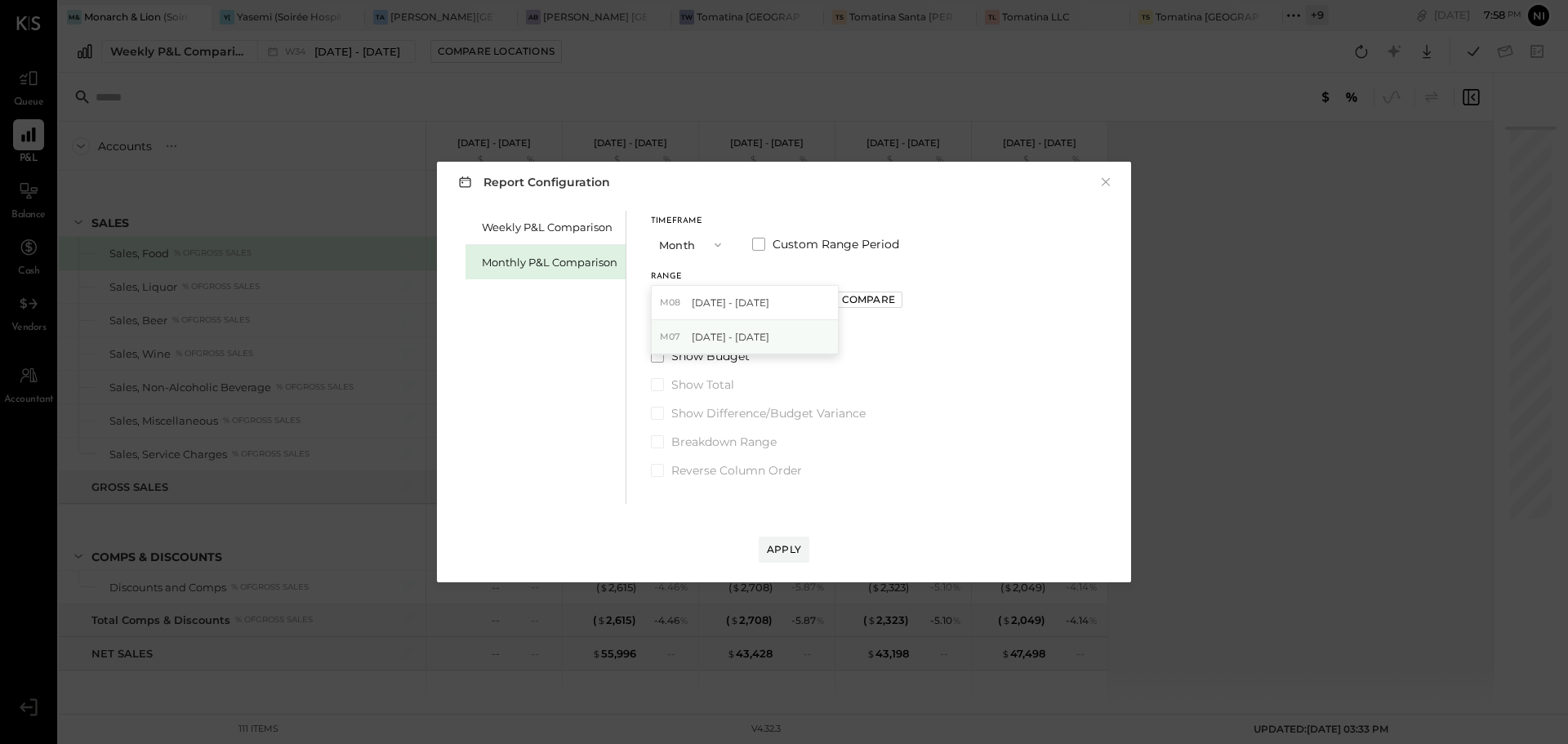
click at [736, 341] on span "[DATE] - [DATE]" at bounding box center [730, 337] width 77 height 14
click at [788, 550] on div "Apply" at bounding box center [784, 549] width 34 height 14
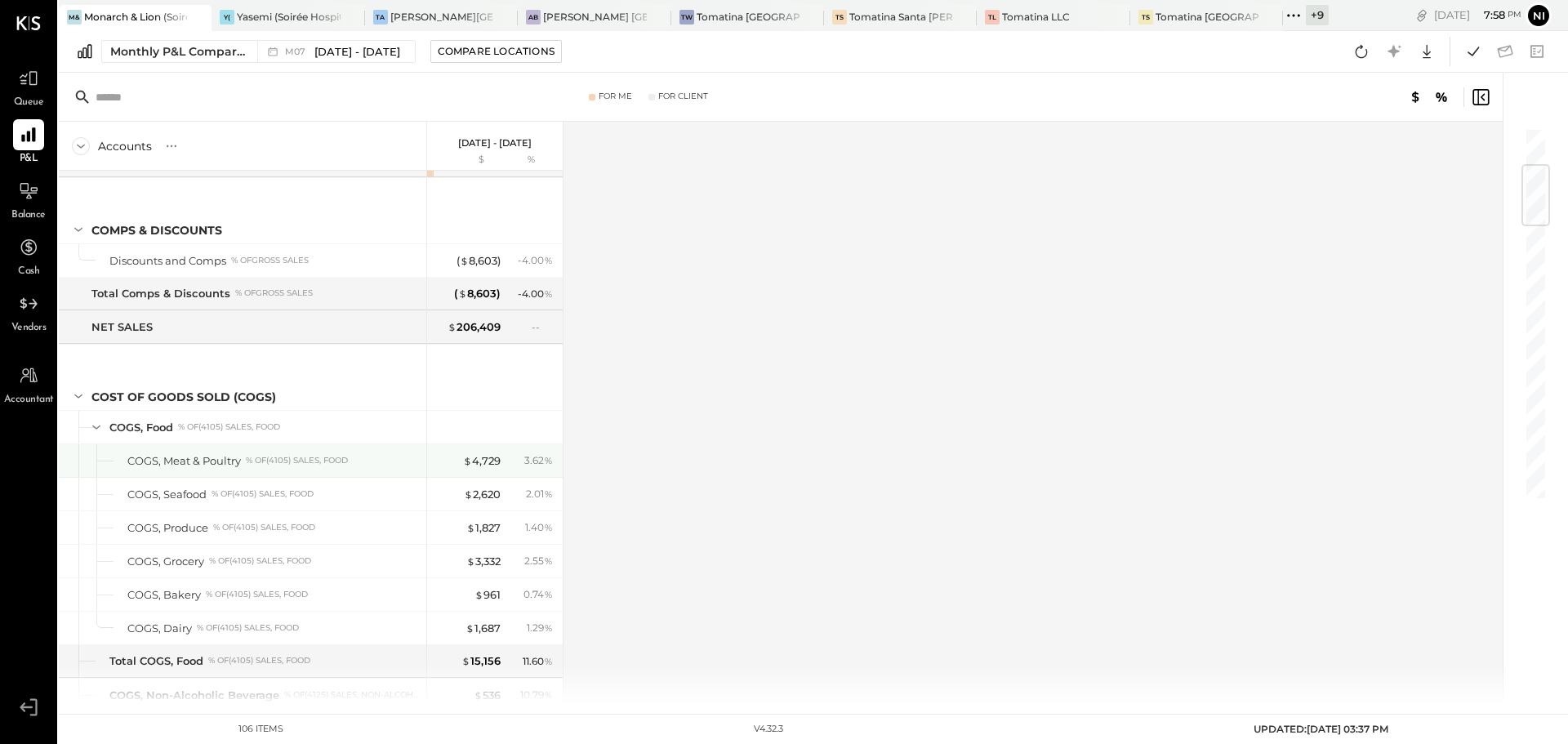
scroll to position [489, 0]
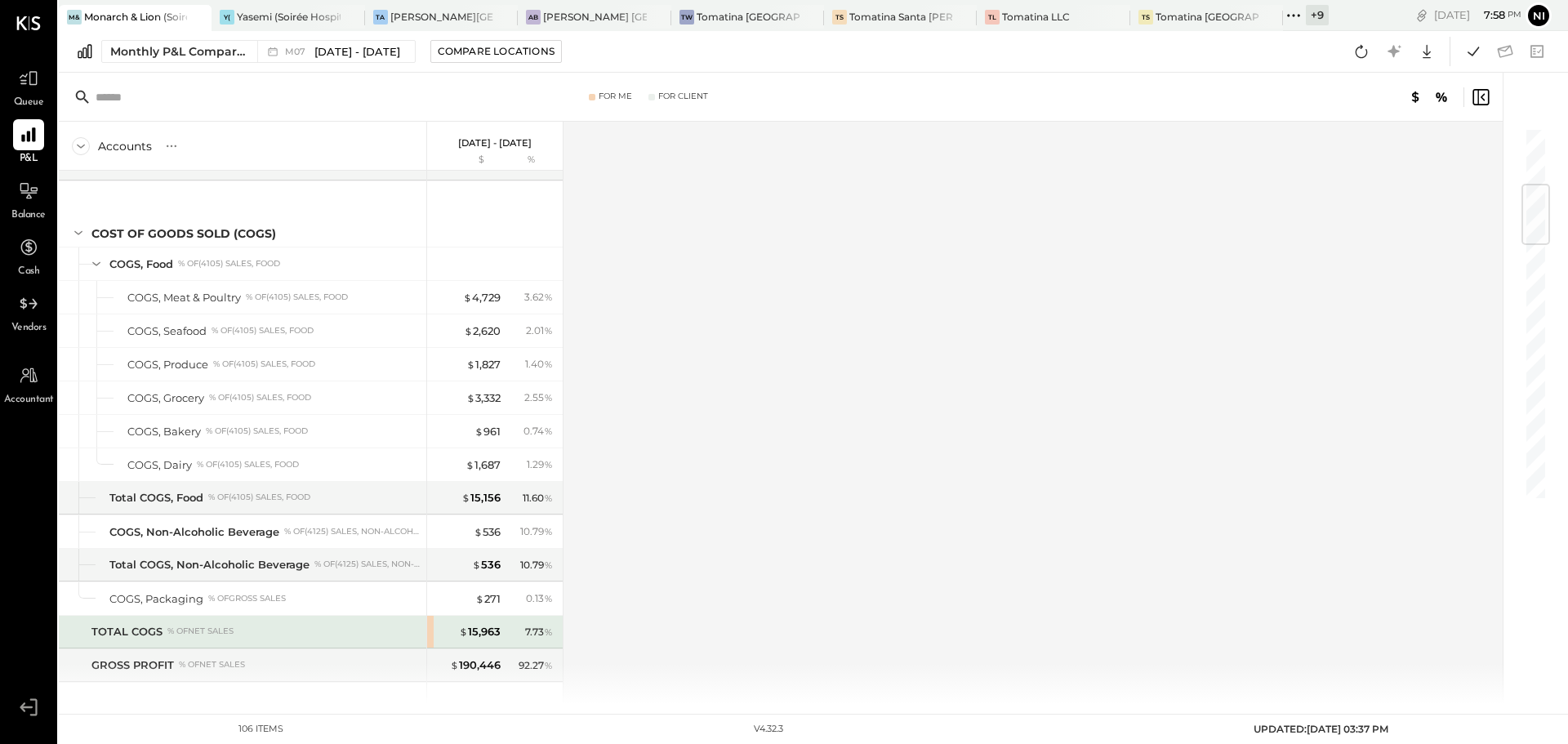
click at [431, 636] on div "$ 15,963 7.73 %" at bounding box center [495, 631] width 135 height 32
click at [430, 636] on div "$ 15,963 7.73 %" at bounding box center [495, 631] width 135 height 32
click at [540, 638] on div "7.73 %" at bounding box center [539, 631] width 27 height 15
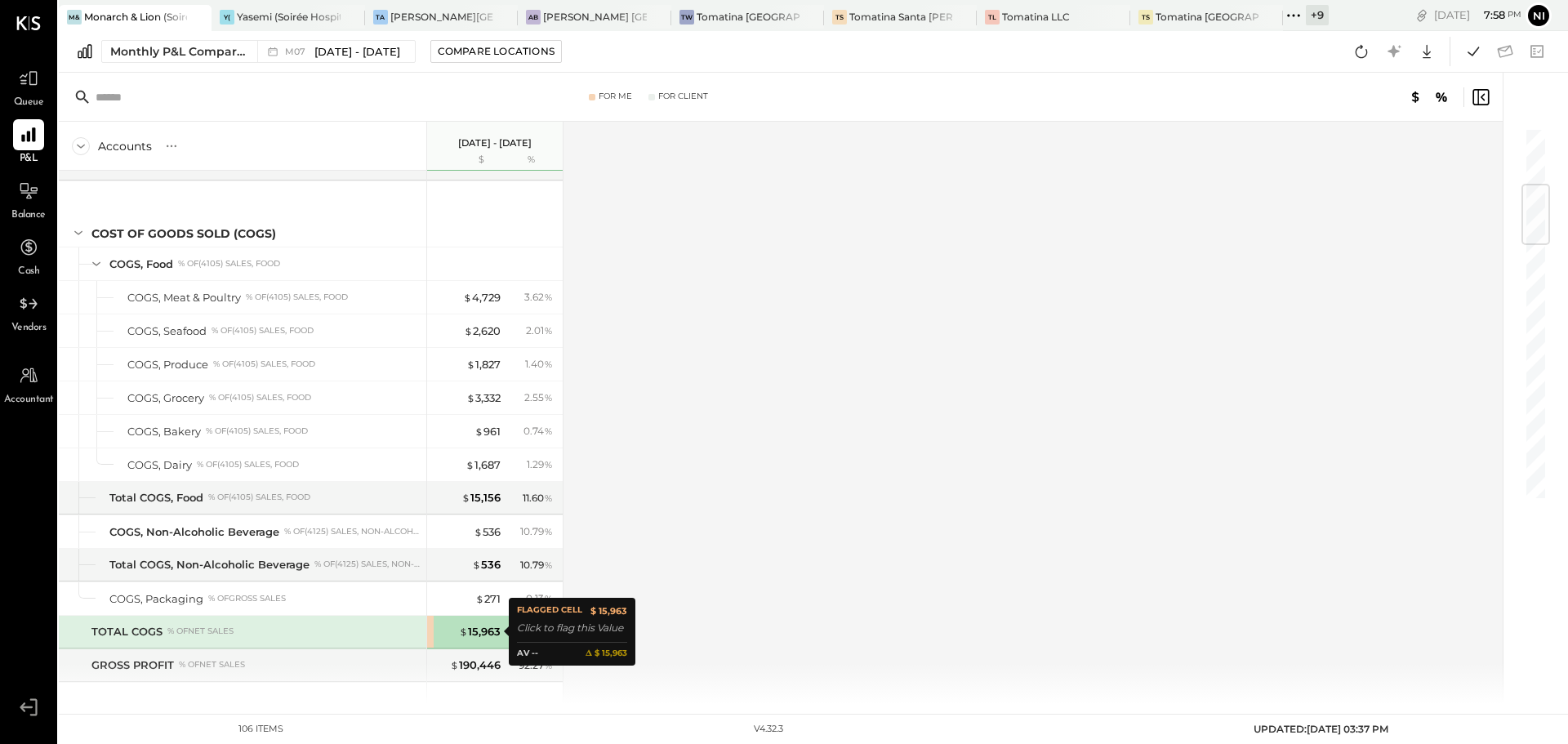
click at [457, 631] on div "$ 15,963" at bounding box center [467, 631] width 66 height 16
click at [477, 631] on div "$ 15,963" at bounding box center [480, 631] width 42 height 16
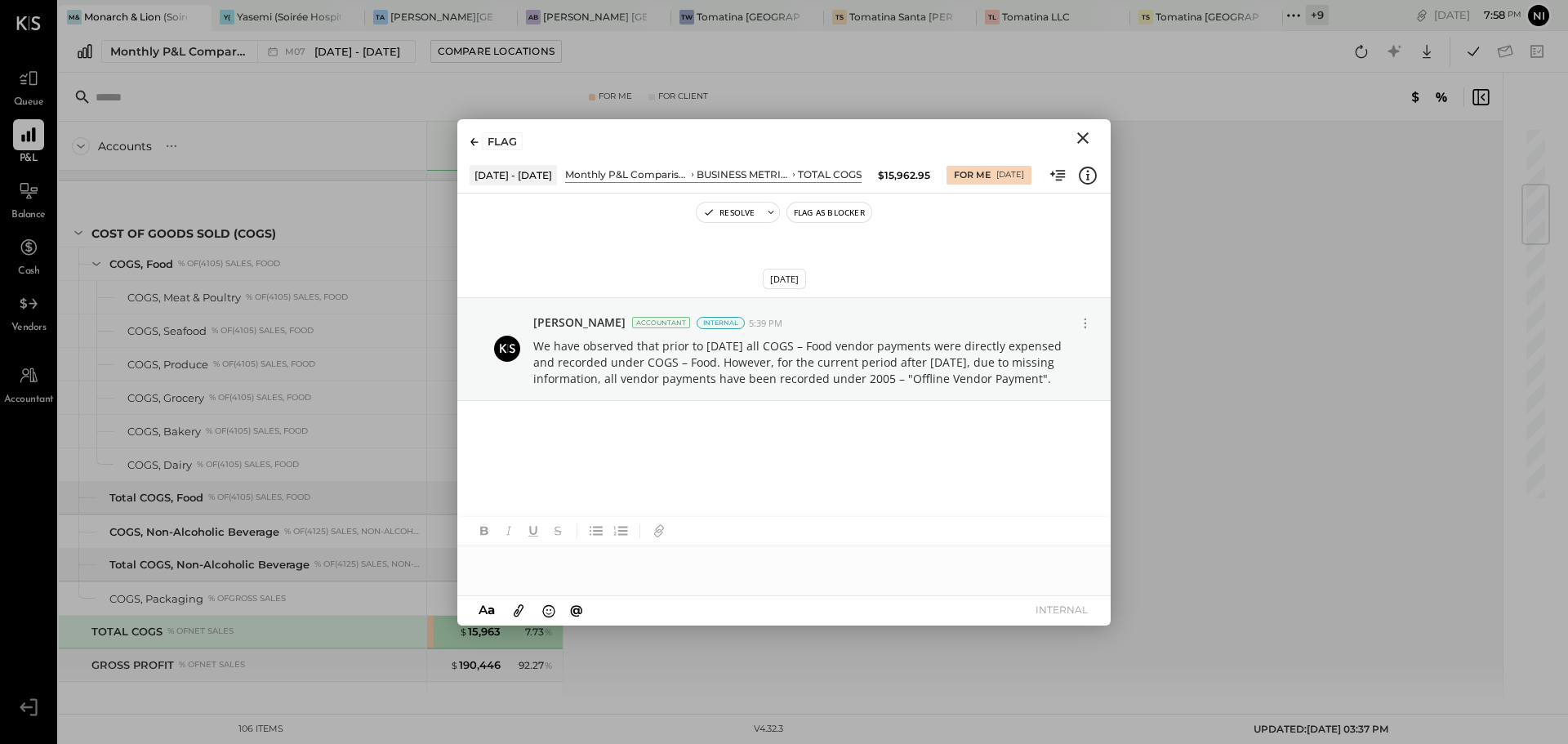
click at [1082, 135] on icon "Close" at bounding box center [1083, 138] width 20 height 20
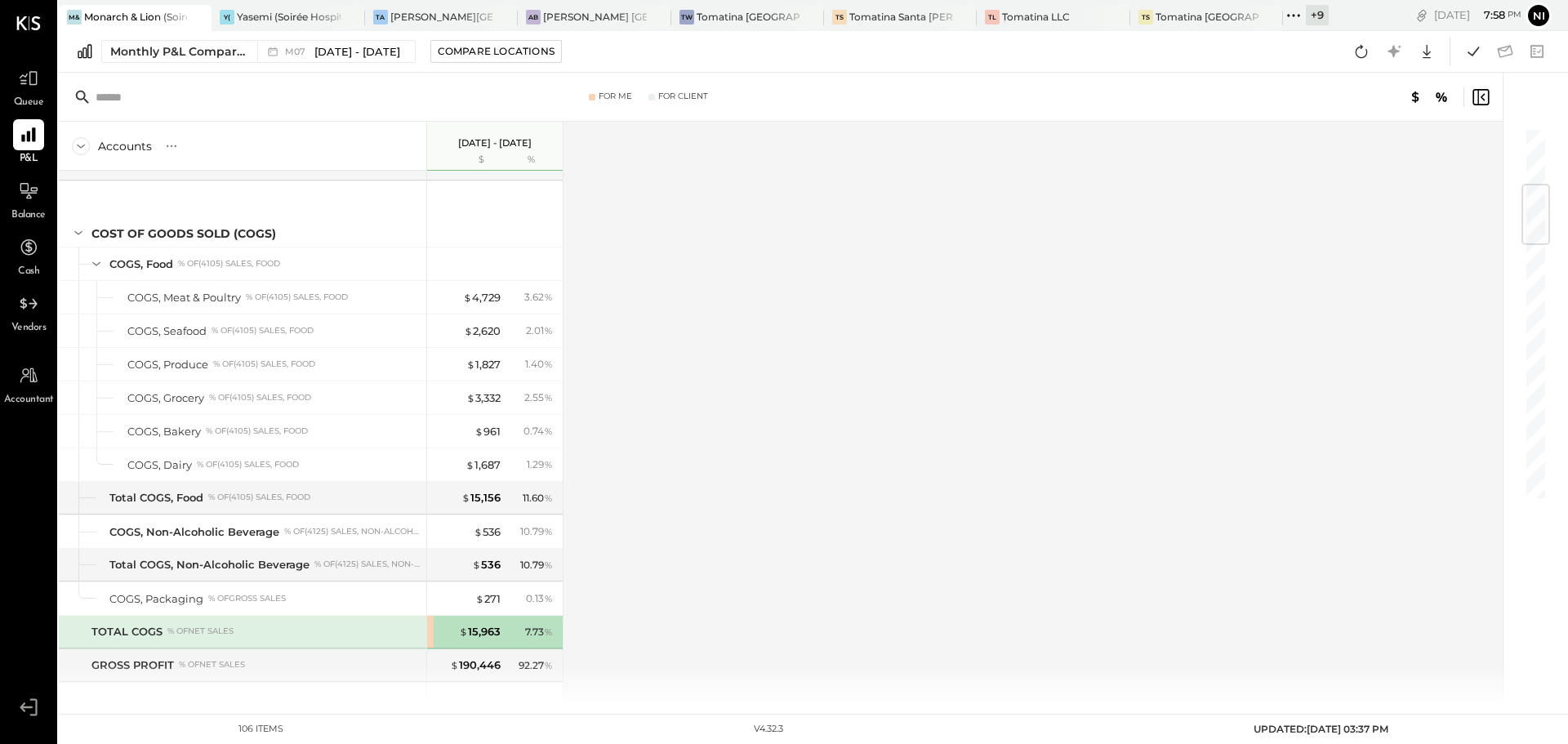
drag, startPoint x: 24, startPoint y: 198, endPoint x: 133, endPoint y: 286, distance: 140.1
click at [24, 198] on icon at bounding box center [28, 191] width 20 height 20
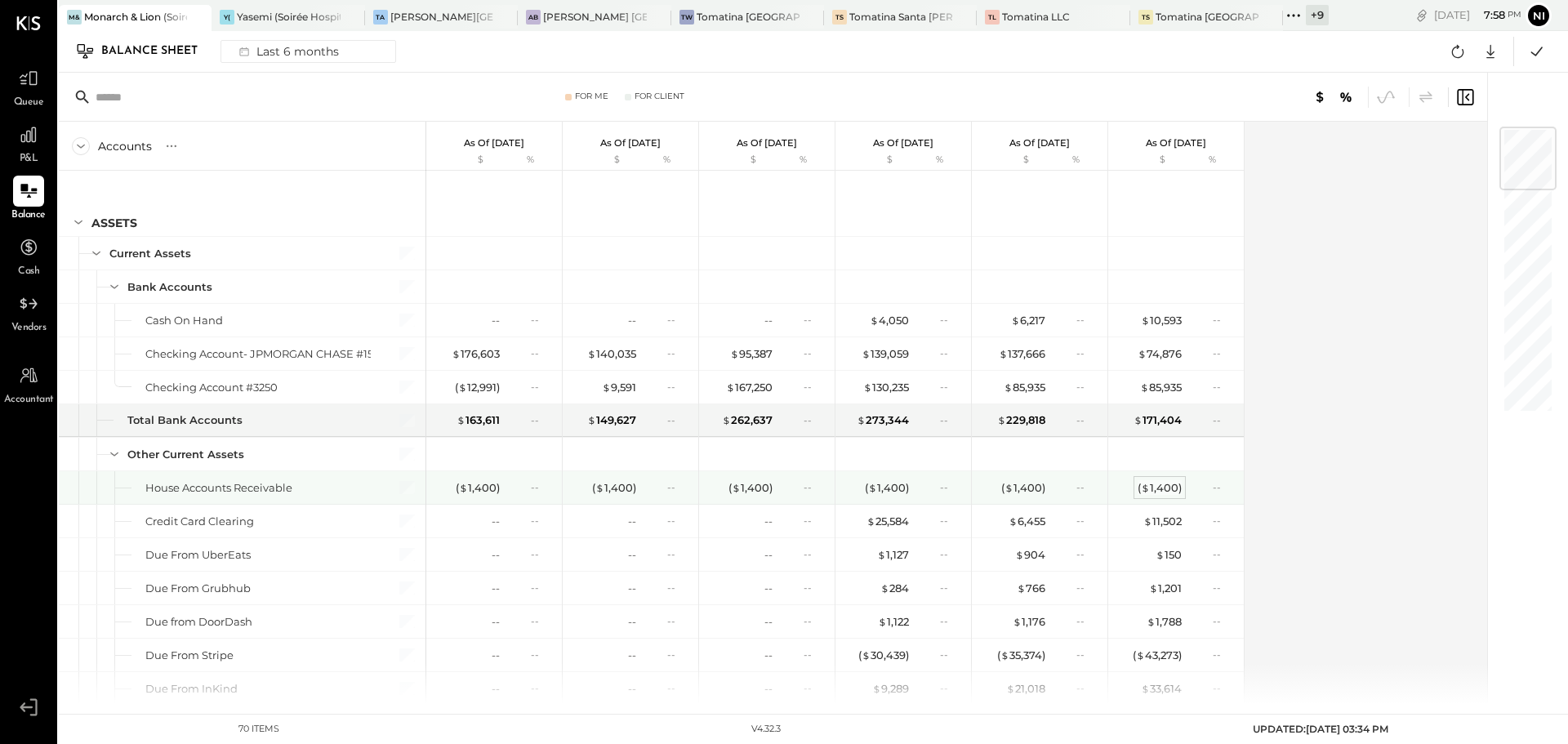
click at [1175, 485] on div "( $ 1,400 )" at bounding box center [1160, 488] width 44 height 16
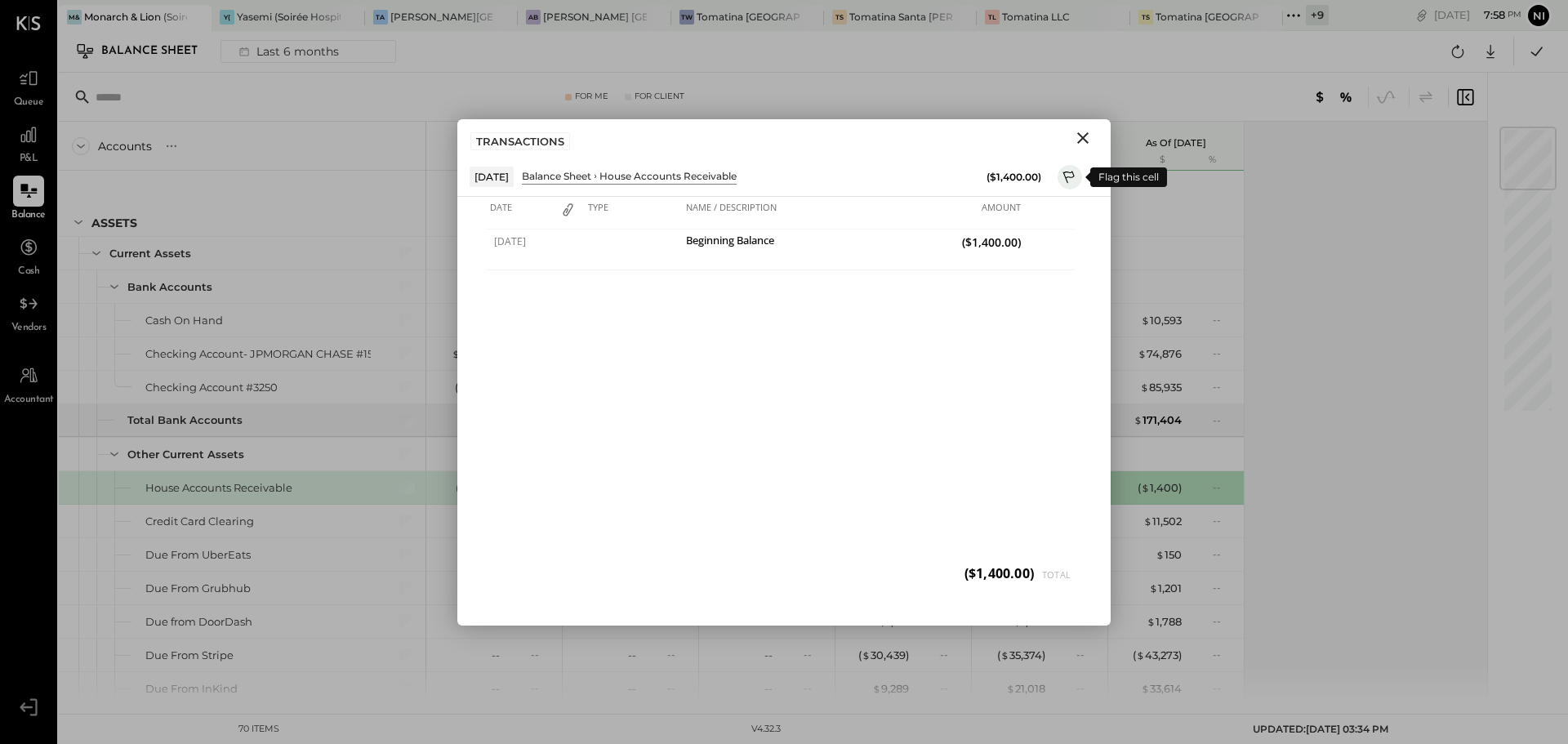
click at [1068, 178] on icon at bounding box center [1069, 179] width 15 height 20
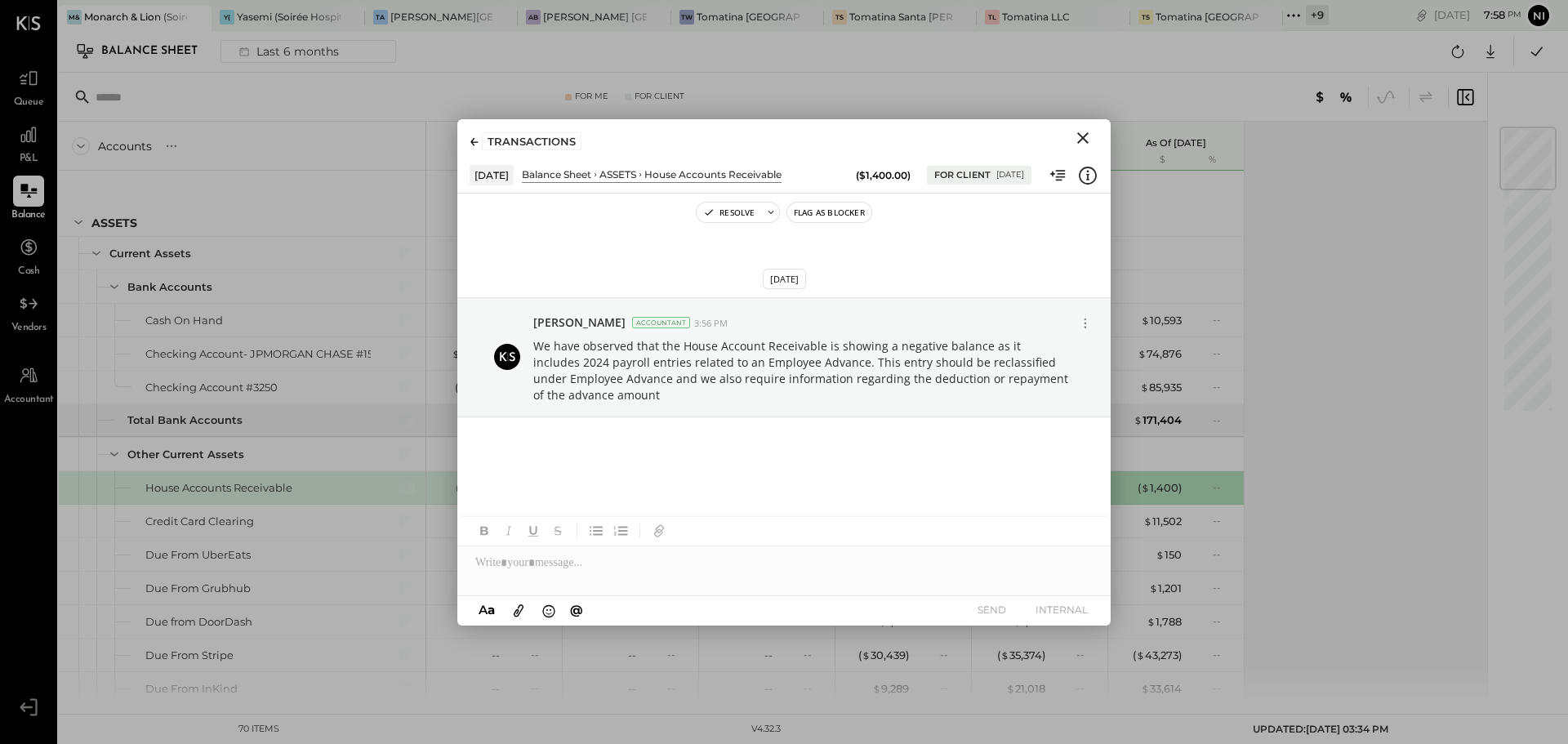
click at [1087, 141] on icon "Close" at bounding box center [1083, 138] width 12 height 12
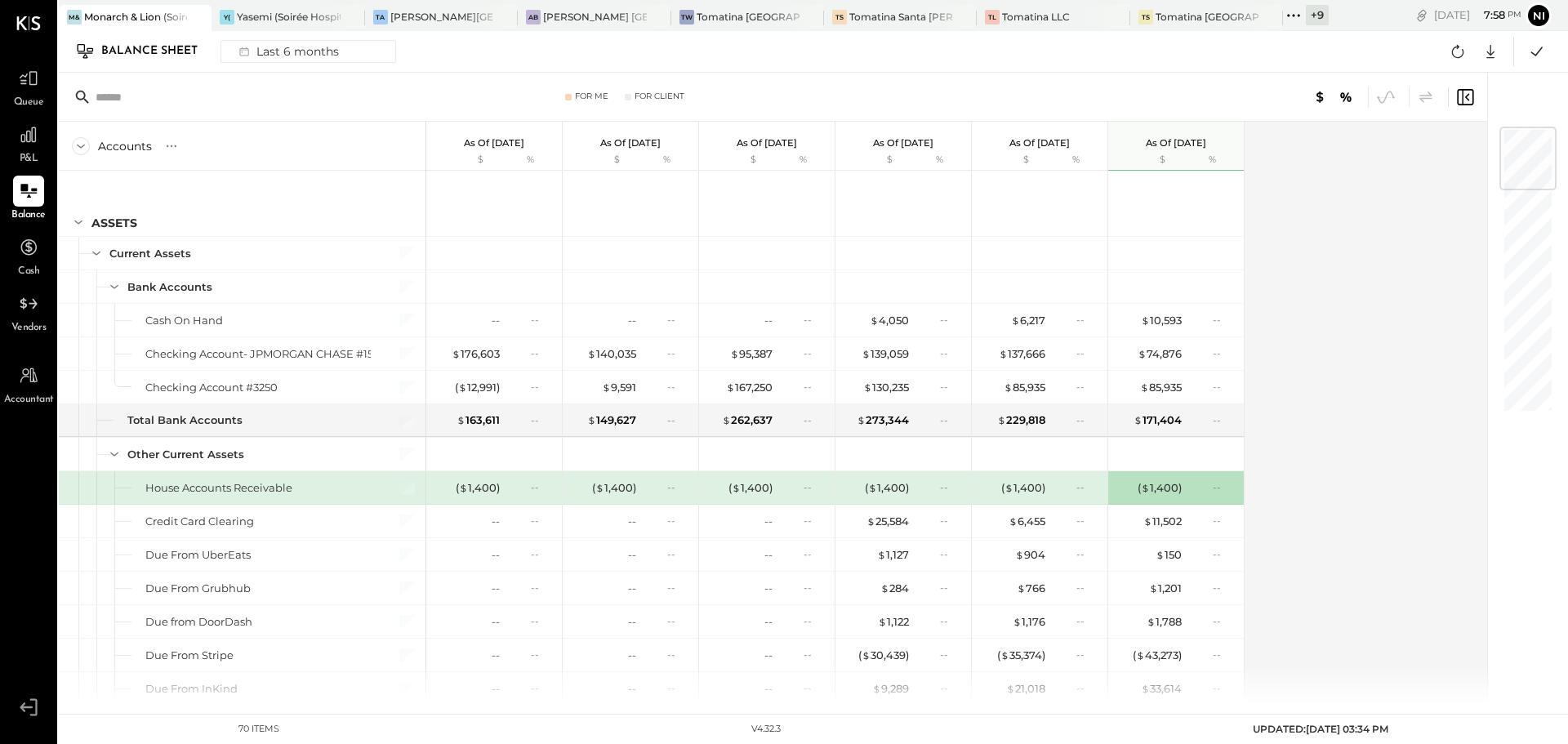
click at [1337, 480] on div "Accounts S GL As of [DATE] $ % As of [DATE] $ % As of [DATE] $ % As of [DATE] $…" at bounding box center [774, 412] width 1431 height 582
click at [1342, 426] on div "Accounts S GL As of [DATE] $ % As of [DATE] $ % As of [DATE] $ % As of [DATE] $…" at bounding box center [774, 412] width 1431 height 582
click at [175, 153] on icon at bounding box center [171, 146] width 17 height 17
click at [184, 146] on div "GL" at bounding box center [187, 146] width 17 height 14
click at [1332, 318] on div "Accounts S GL As of [DATE] $ % As of [DATE] $ % As of [DATE] $ % As of [DATE] $…" at bounding box center [774, 412] width 1431 height 582
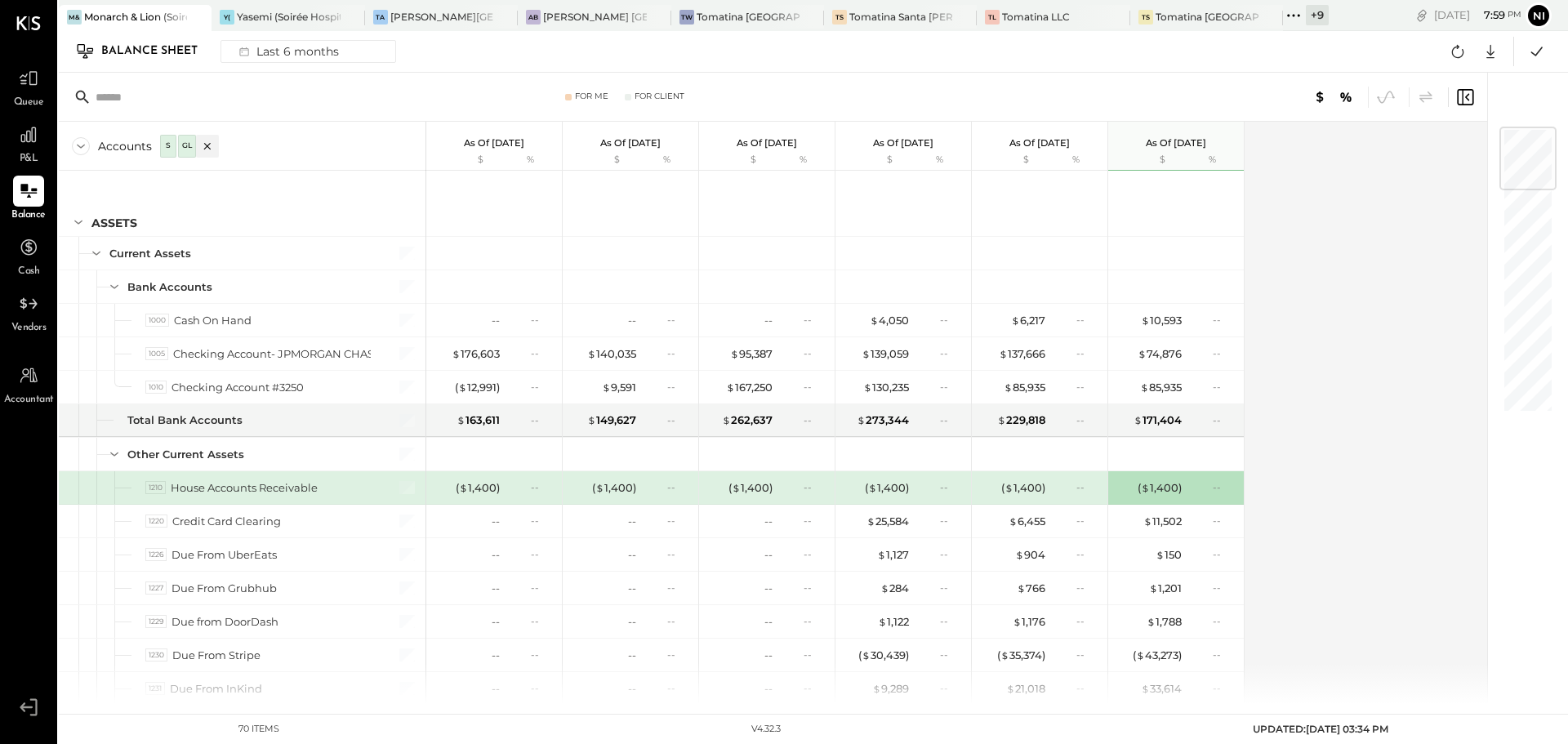
click at [1330, 327] on div "Accounts S GL As of [DATE] $ % As of [DATE] $ % As of [DATE] $ % As of [DATE] $…" at bounding box center [774, 412] width 1431 height 582
click at [1319, 268] on div "Accounts S GL As of [DATE] $ % As of [DATE] $ % As of [DATE] $ % As of [DATE] $…" at bounding box center [774, 412] width 1431 height 582
click at [578, 97] on div "For Me" at bounding box center [592, 97] width 33 height 12
click at [656, 92] on div "For Client" at bounding box center [659, 97] width 50 height 12
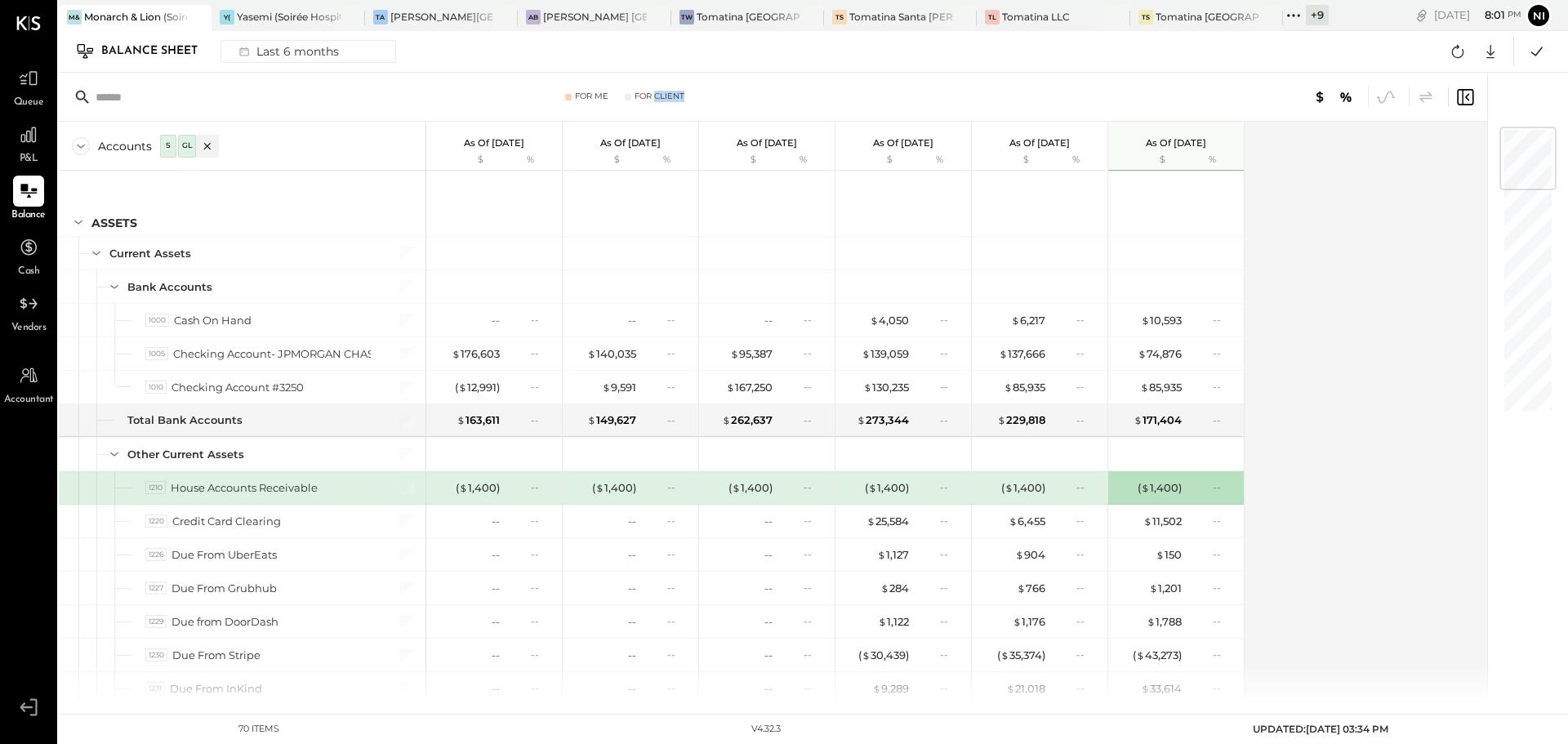
click at [656, 92] on div "For Client" at bounding box center [659, 97] width 50 height 12
click at [1371, 258] on div "Accounts S GL As of [DATE] $ % As of [DATE] $ % As of [DATE] $ % As of [DATE] $…" at bounding box center [774, 412] width 1431 height 582
click at [1375, 269] on div "Accounts S GL As of [DATE] $ % As of [DATE] $ % As of [DATE] $ % As of [DATE] $…" at bounding box center [774, 412] width 1431 height 582
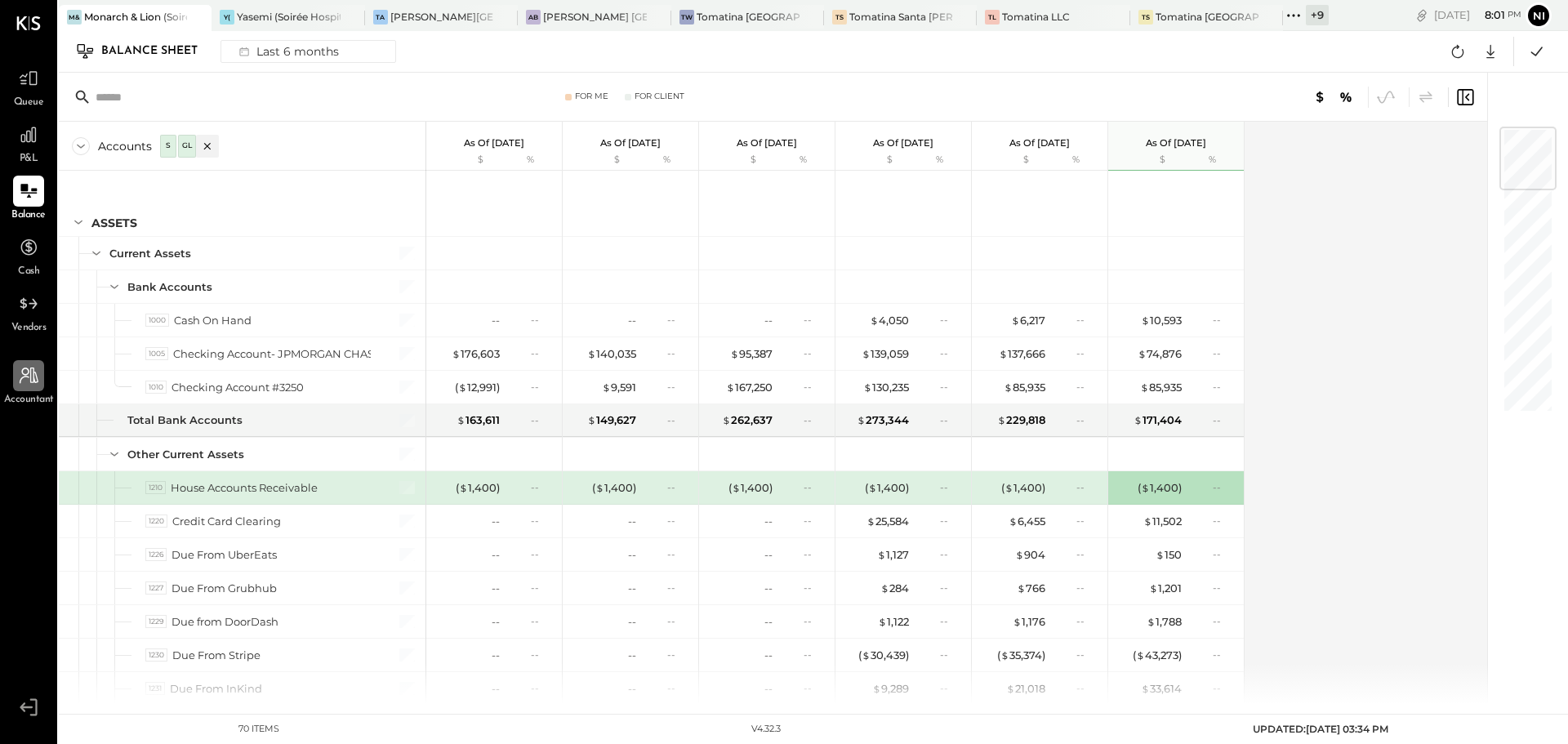
click at [19, 388] on div at bounding box center [28, 376] width 31 height 31
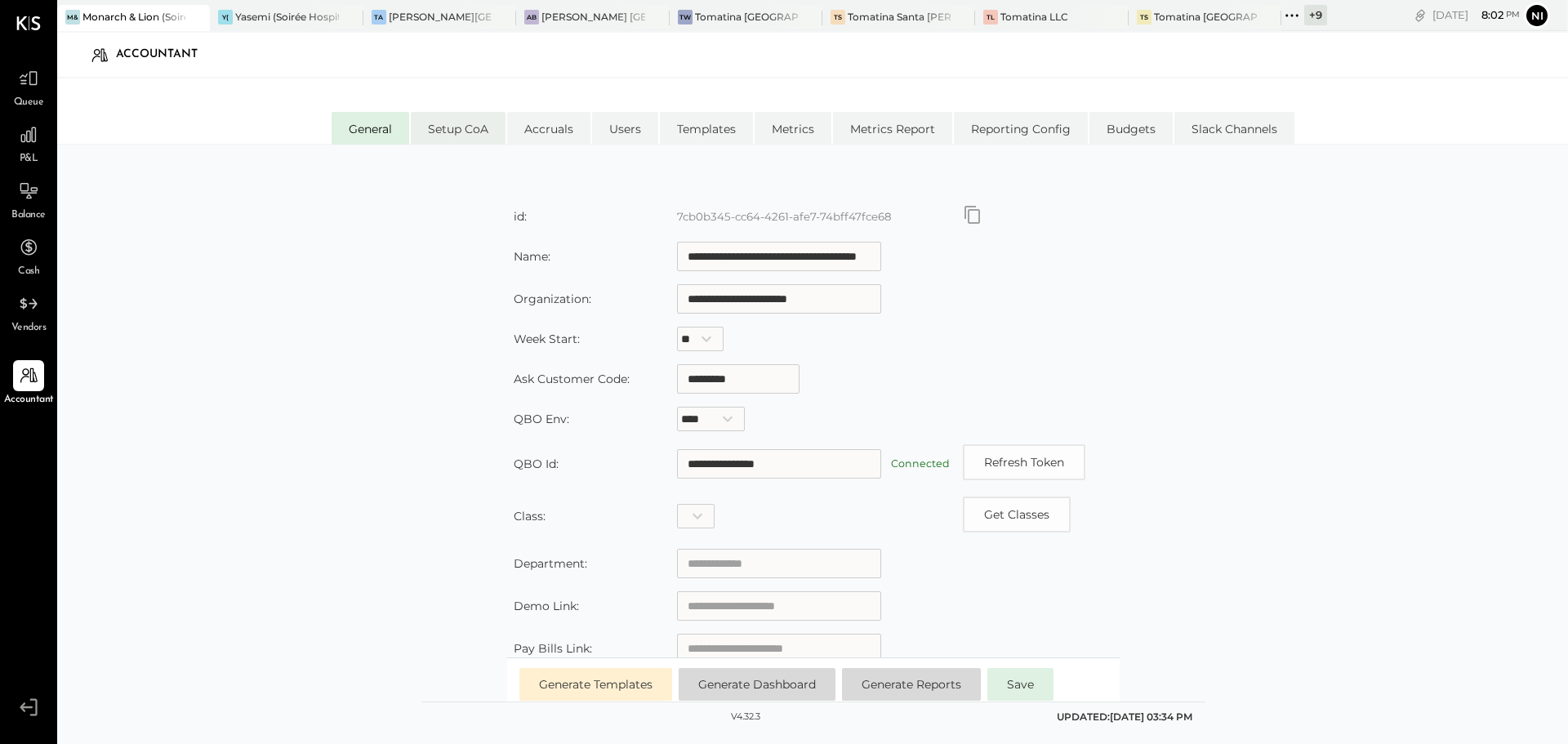
click at [446, 127] on li "Setup CoA" at bounding box center [457, 127] width 95 height 32
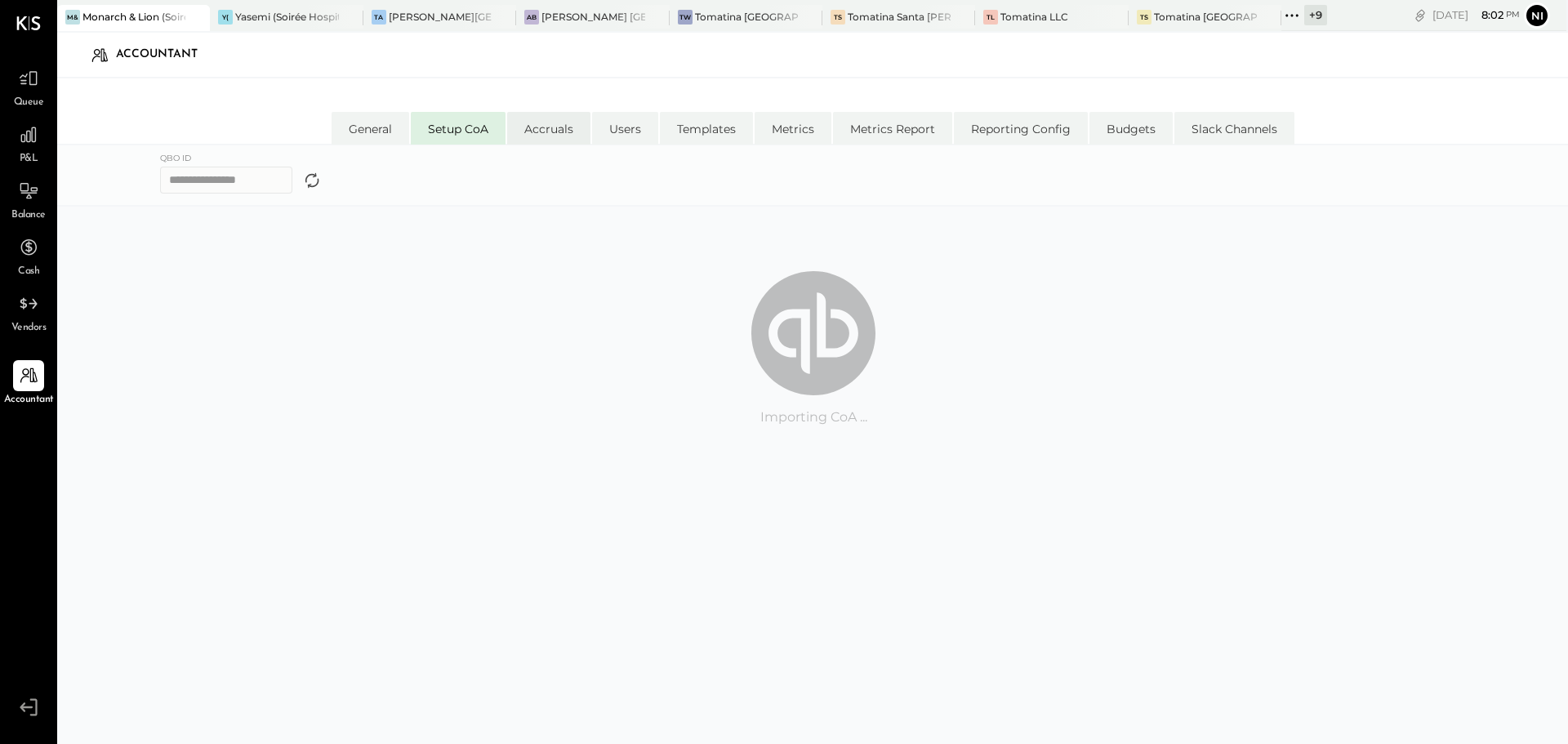
click at [545, 139] on li "Accruals" at bounding box center [548, 127] width 83 height 32
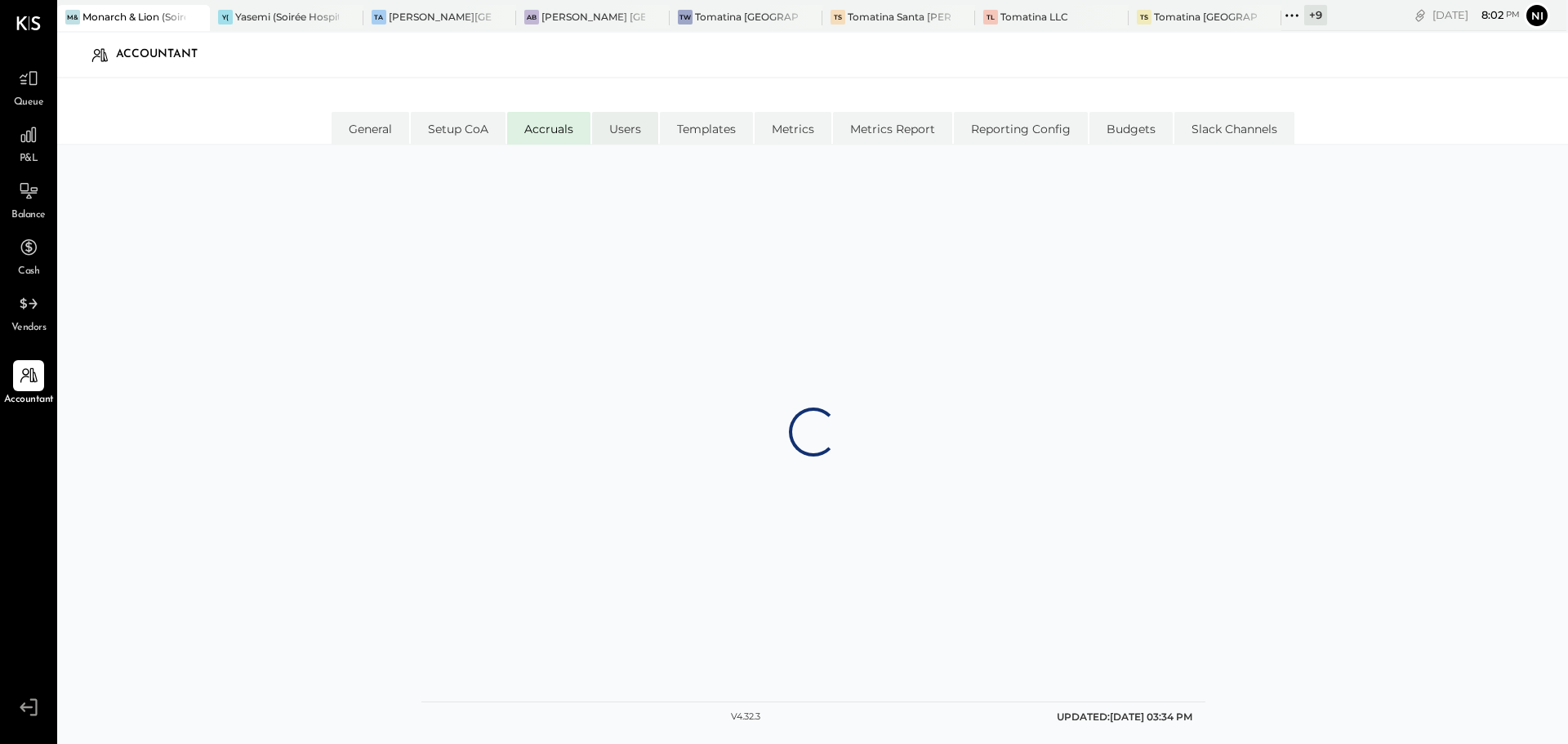
click at [627, 133] on li "Users" at bounding box center [626, 127] width 67 height 32
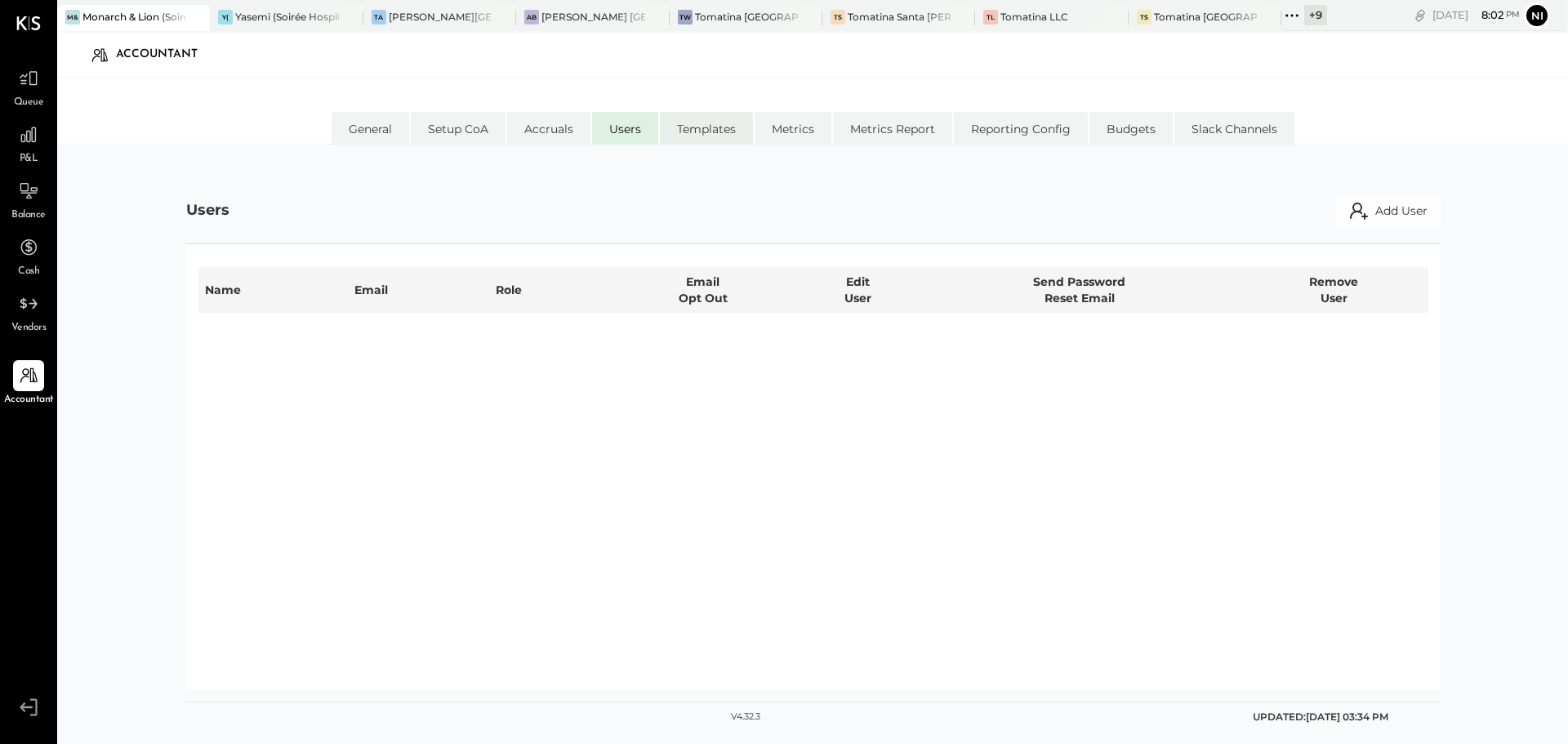
select select "**********"
select select "*****"
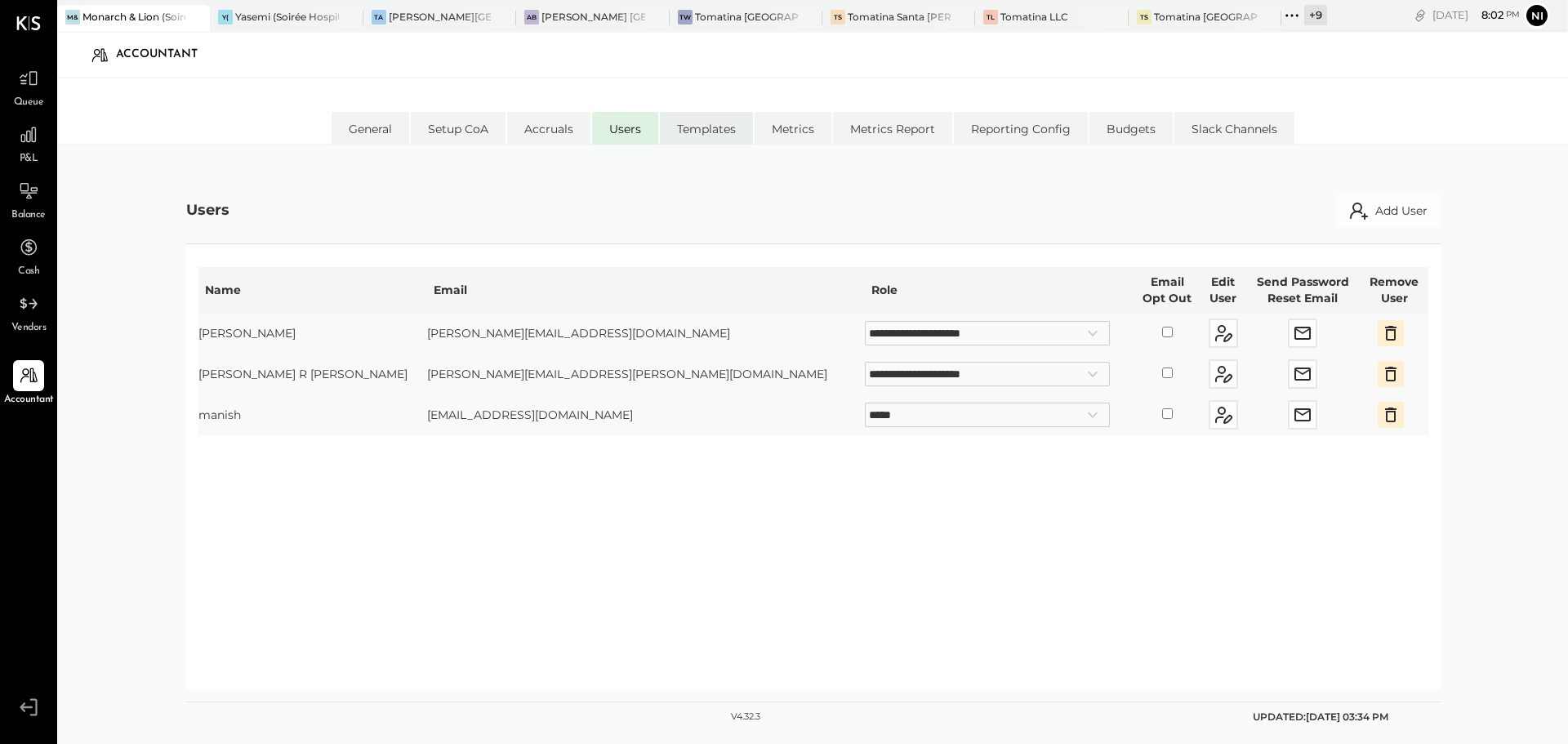
click at [718, 135] on li "Templates" at bounding box center [706, 127] width 93 height 32
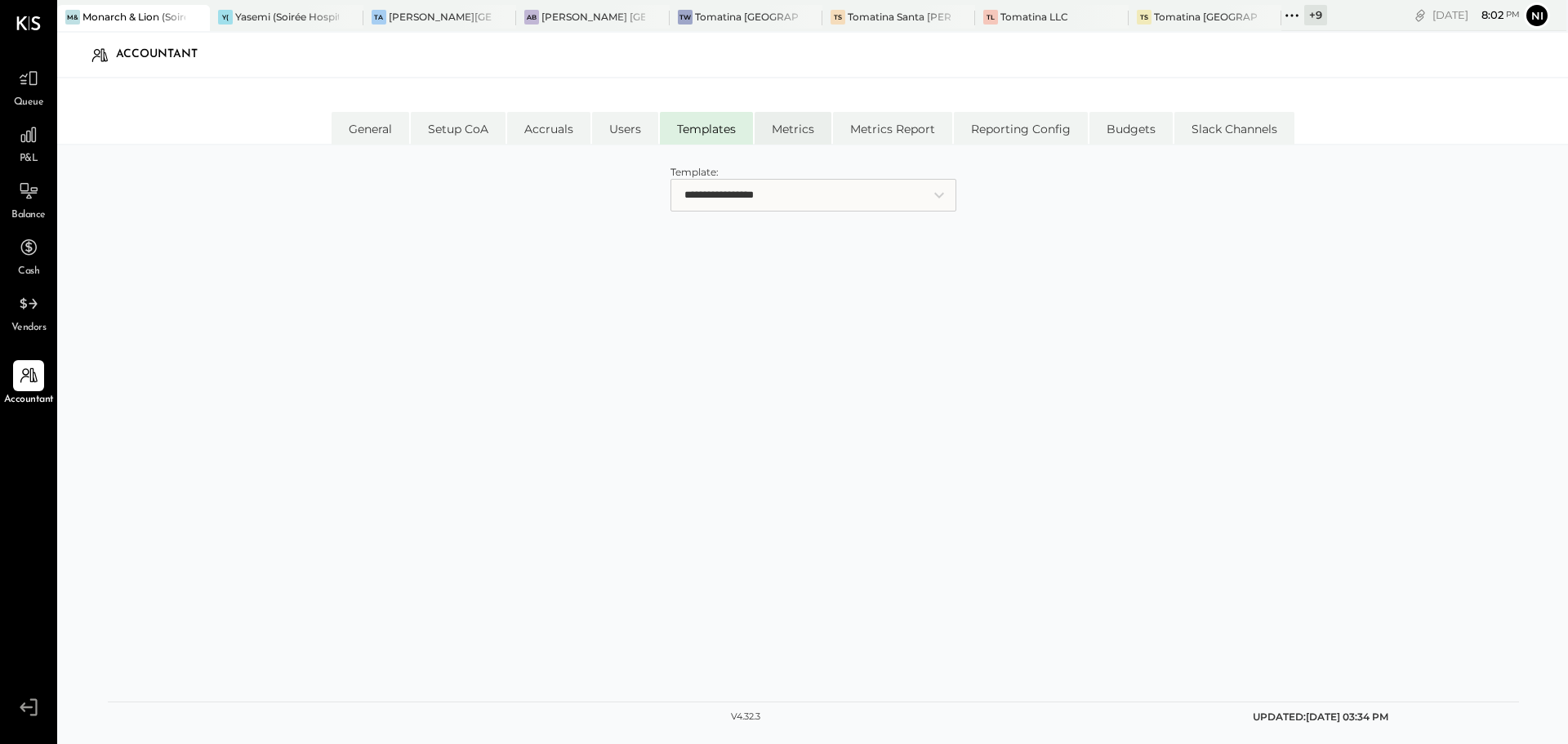
click at [800, 133] on li "Metrics" at bounding box center [793, 127] width 76 height 32
click at [876, 129] on li "Metrics Report" at bounding box center [893, 127] width 119 height 32
click at [996, 134] on li "Reporting Config" at bounding box center [1021, 127] width 134 height 32
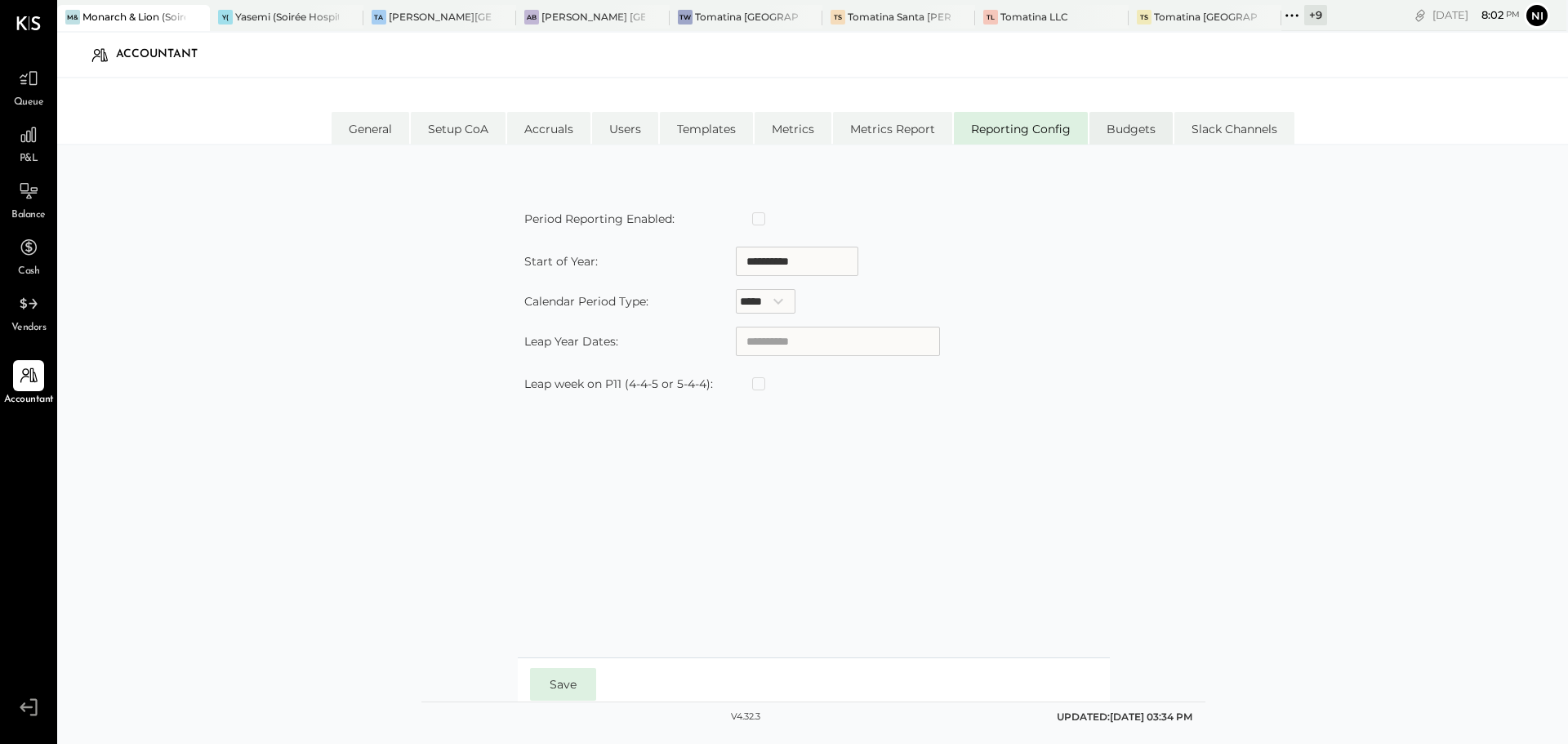
click at [1124, 129] on li "Budgets" at bounding box center [1130, 127] width 83 height 32
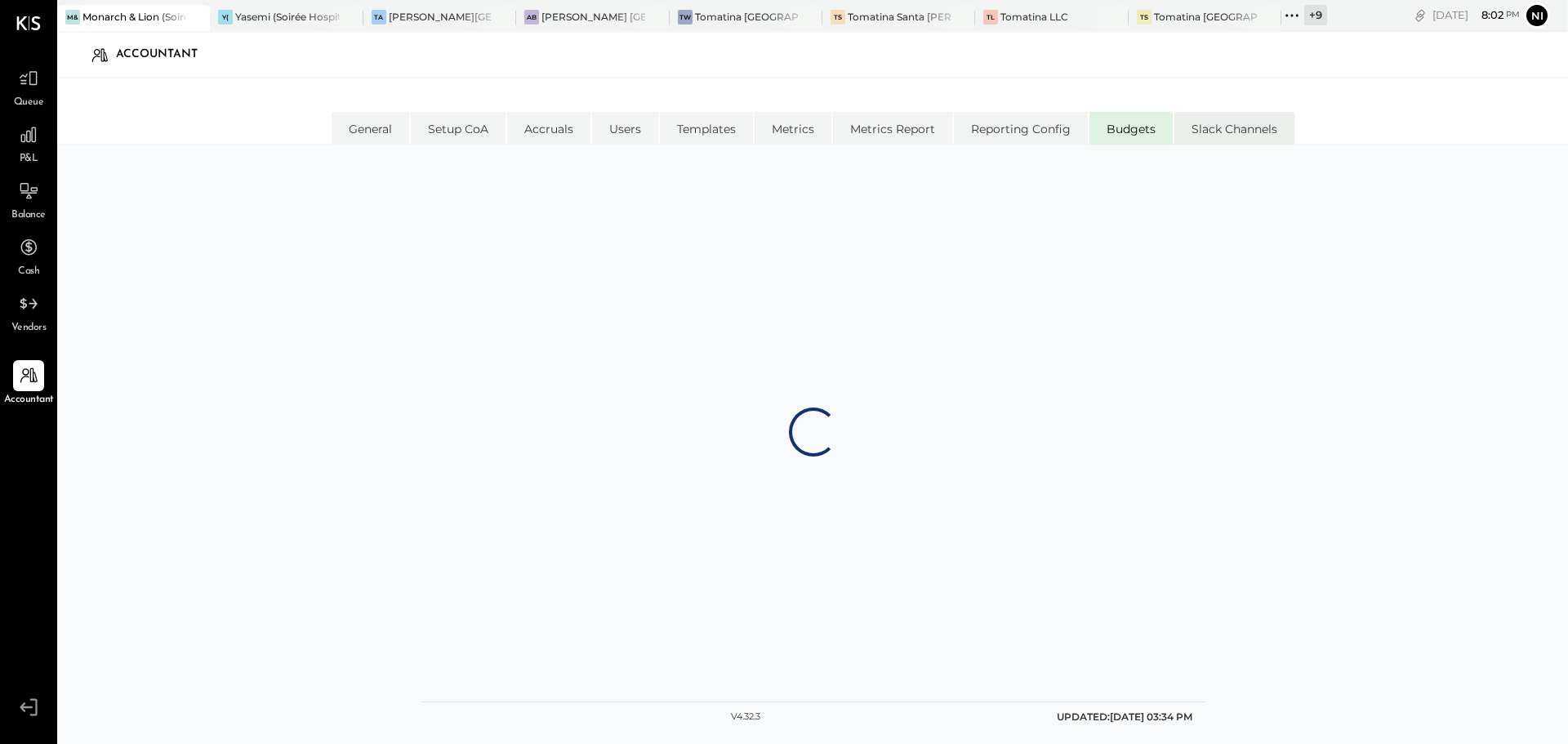
click at [1227, 130] on li "Slack Channels" at bounding box center [1234, 127] width 120 height 32
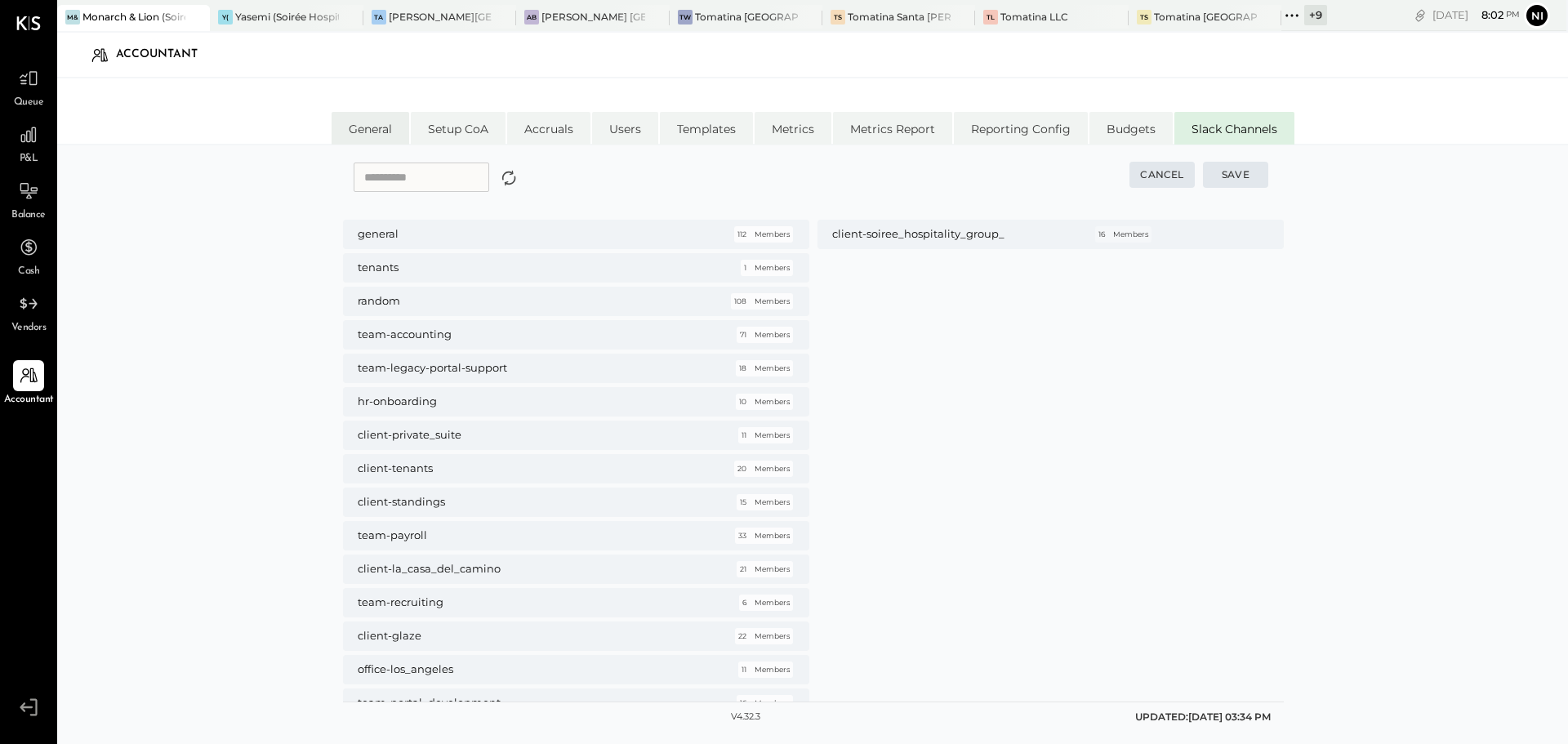
click at [361, 122] on li "General" at bounding box center [370, 127] width 77 height 32
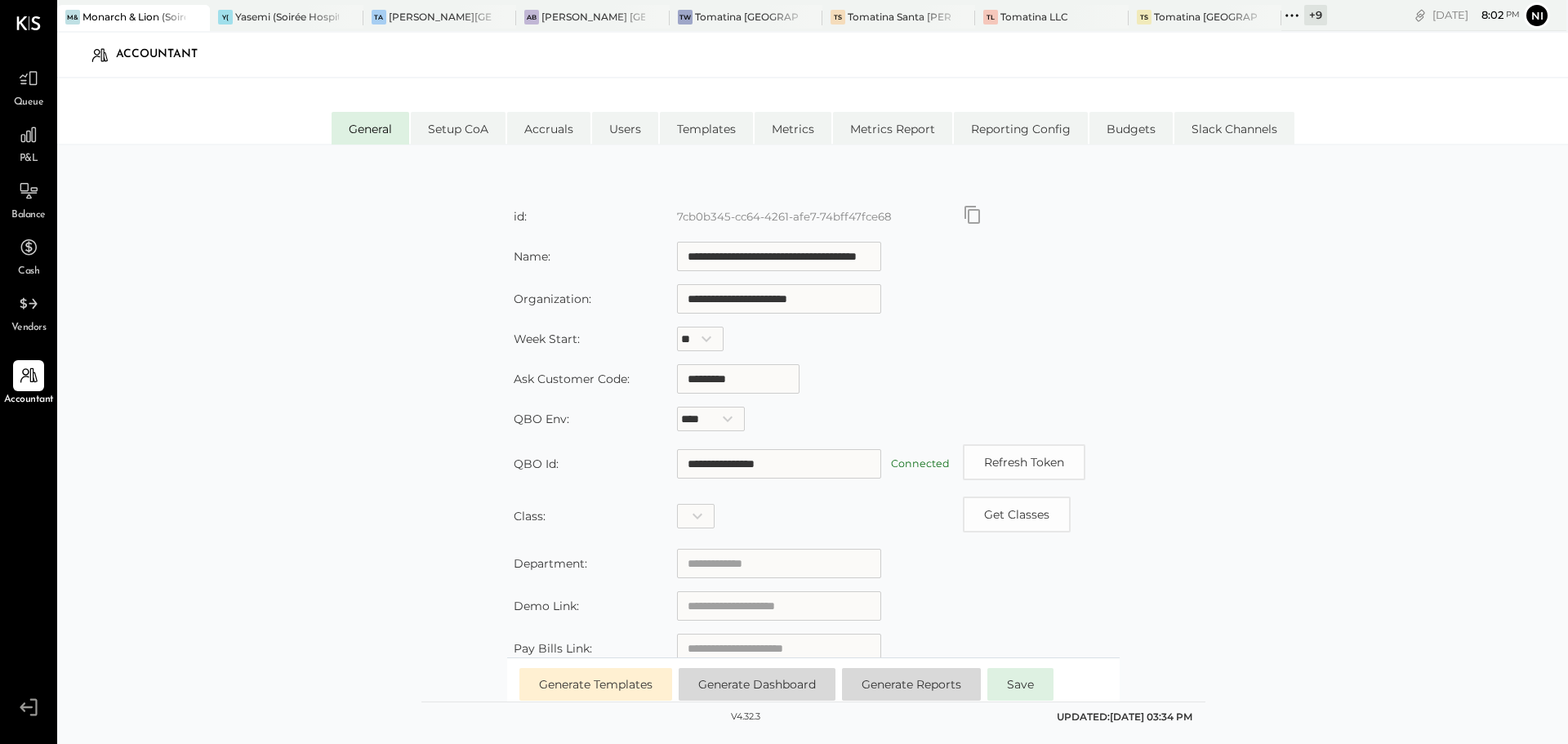
click at [1345, 357] on div "**********" at bounding box center [812, 463] width 1511 height 637
click at [24, 319] on div at bounding box center [28, 303] width 31 height 31
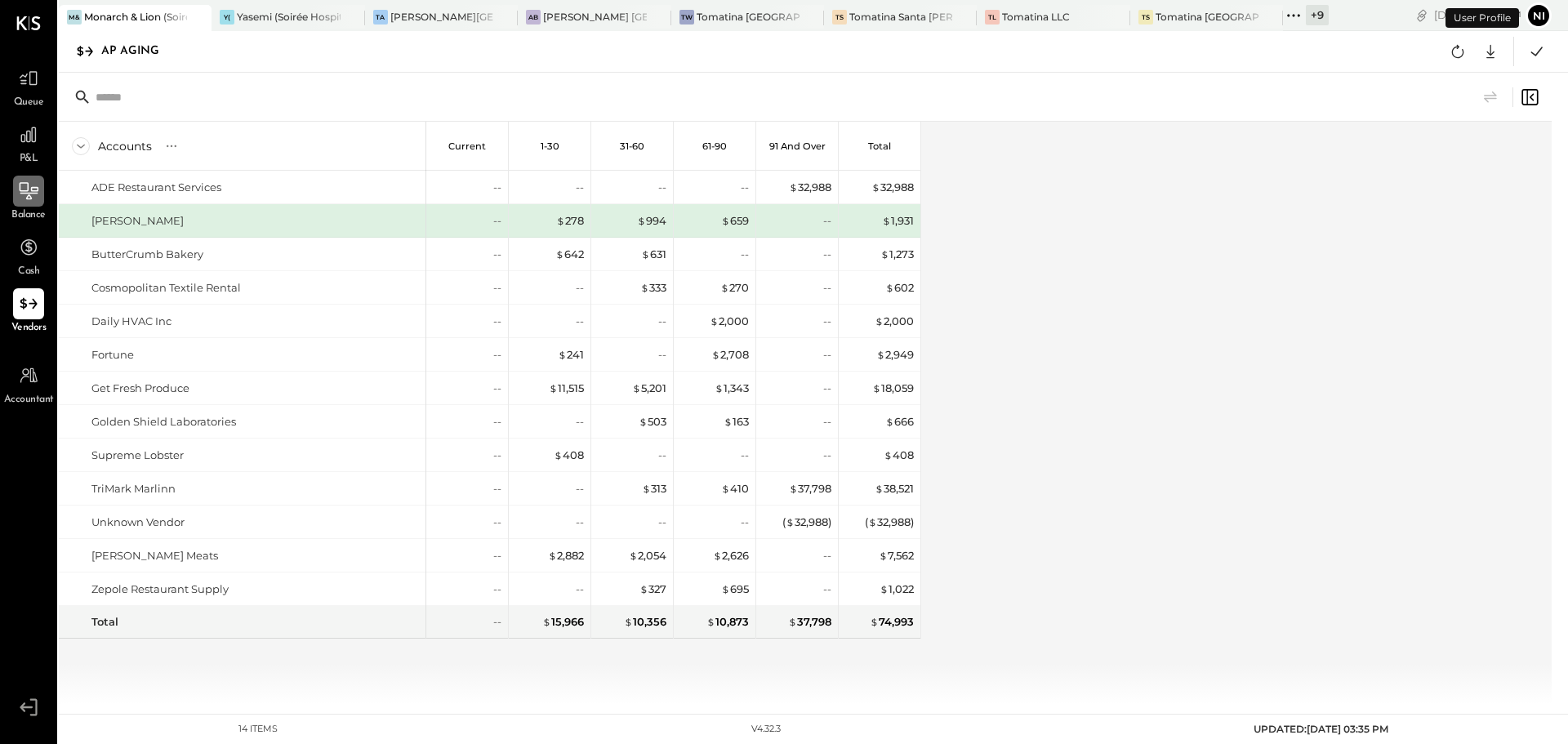
click at [28, 202] on icon at bounding box center [28, 191] width 22 height 22
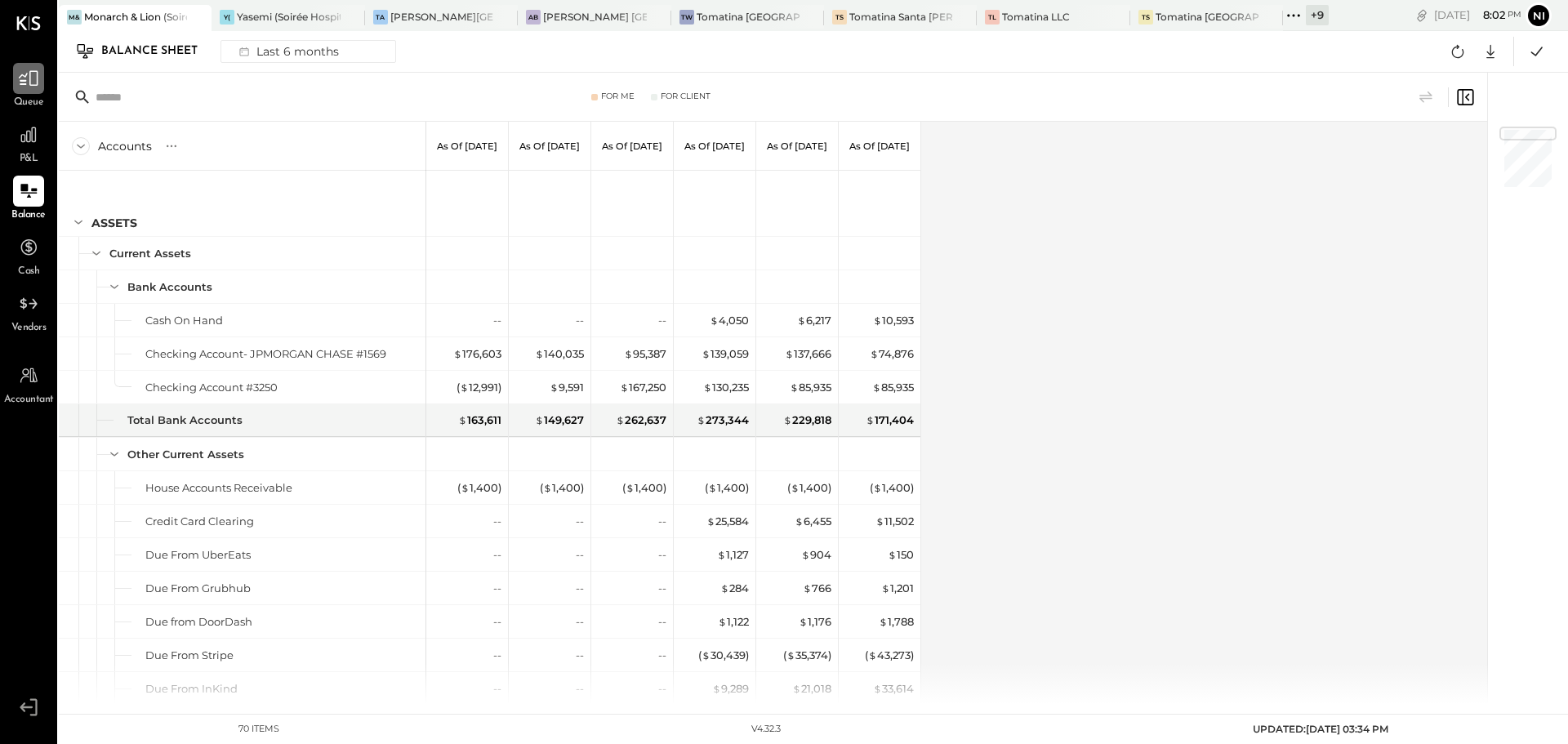
click at [22, 91] on div at bounding box center [28, 78] width 31 height 31
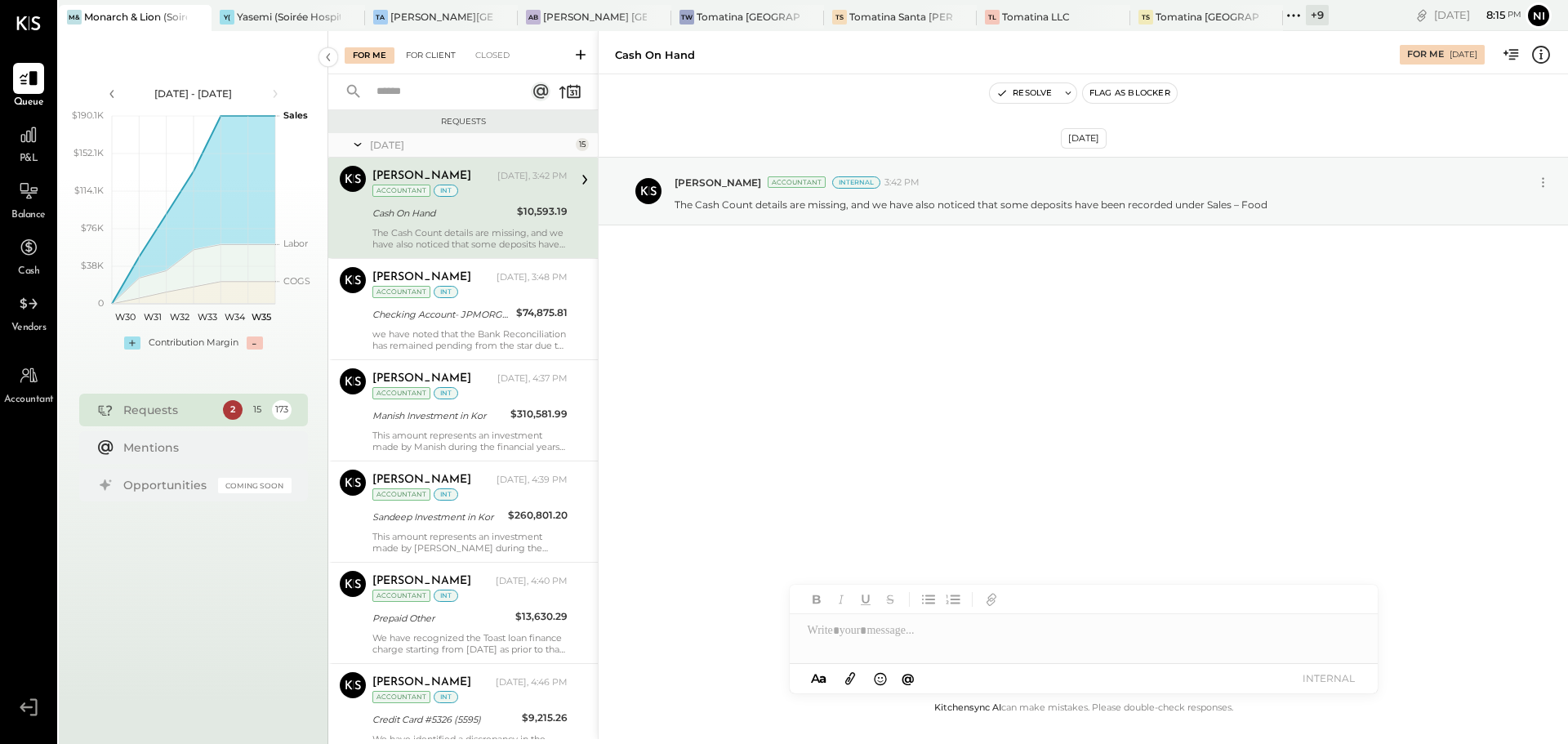
click at [425, 61] on div "For Client" at bounding box center [431, 55] width 67 height 17
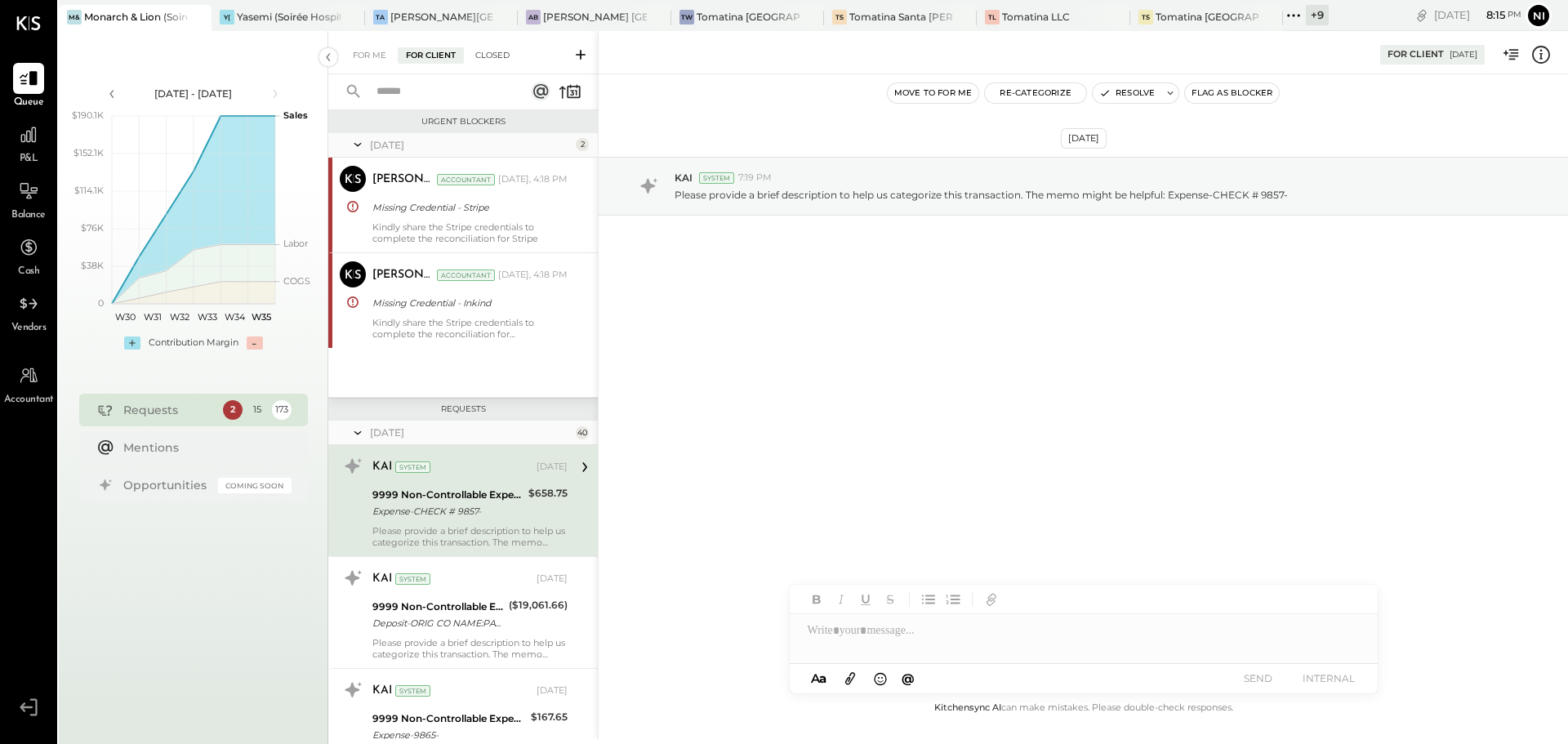
click at [501, 49] on div "Closed" at bounding box center [493, 55] width 51 height 17
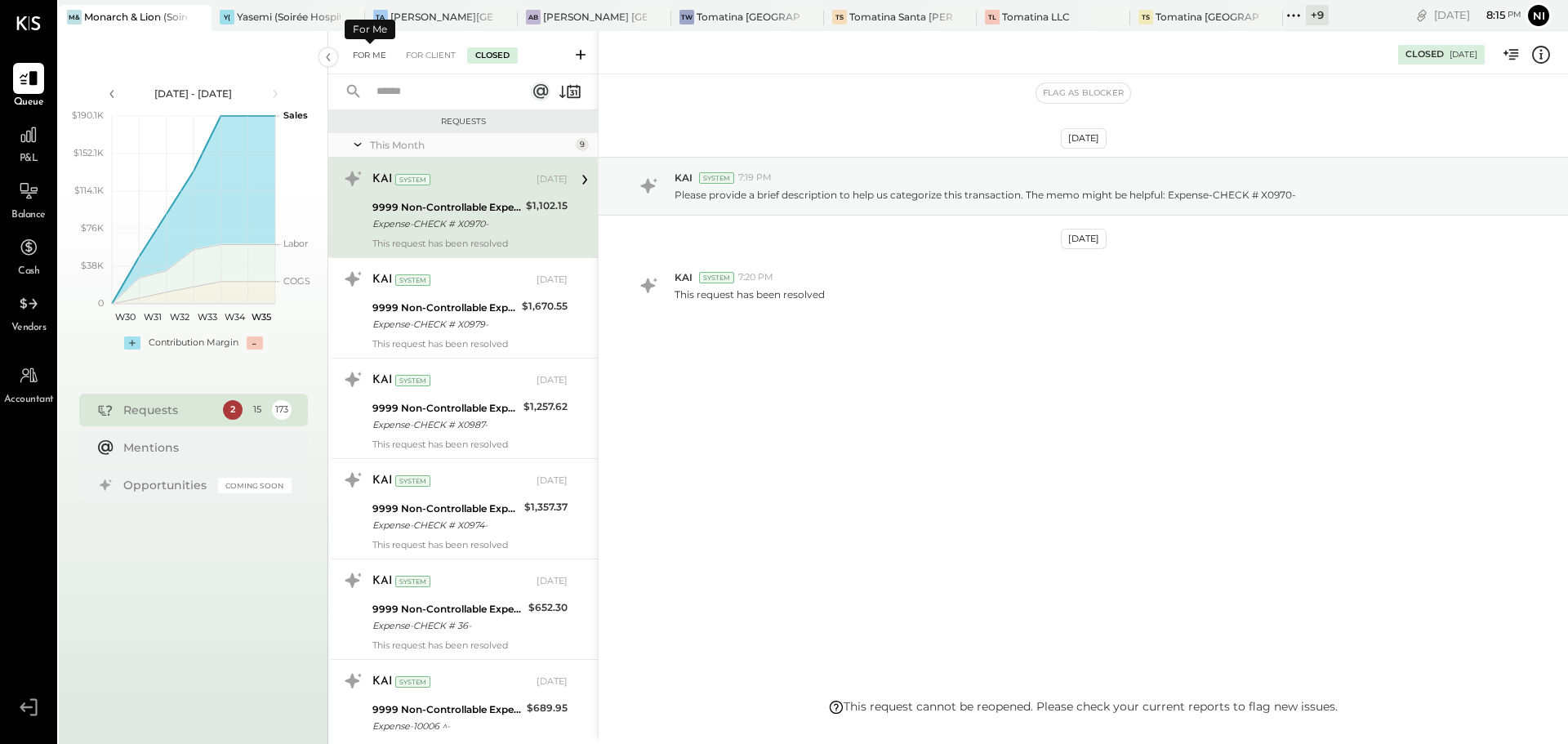
click at [357, 54] on div "For Me" at bounding box center [369, 55] width 50 height 17
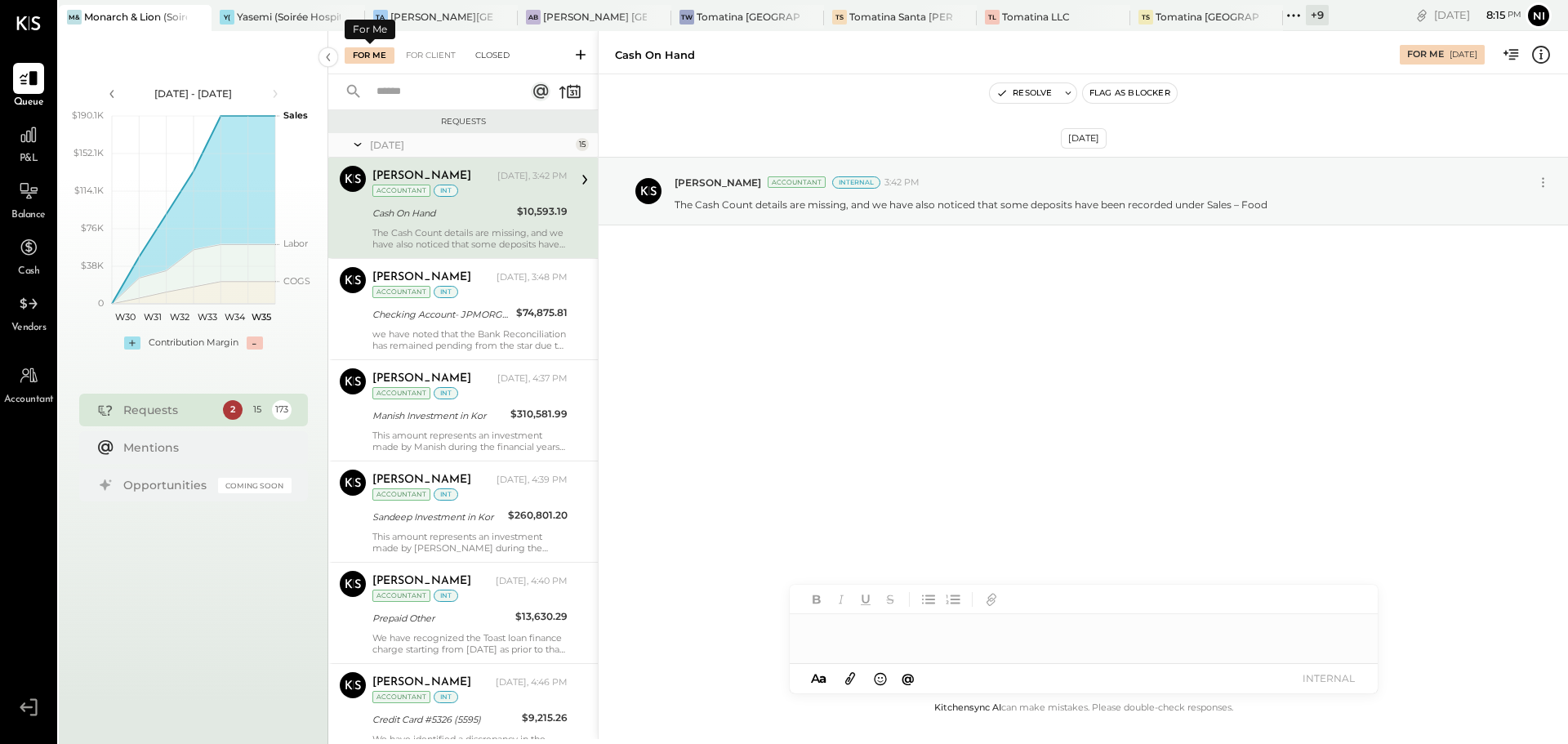
click at [497, 50] on div "Closed" at bounding box center [493, 55] width 51 height 17
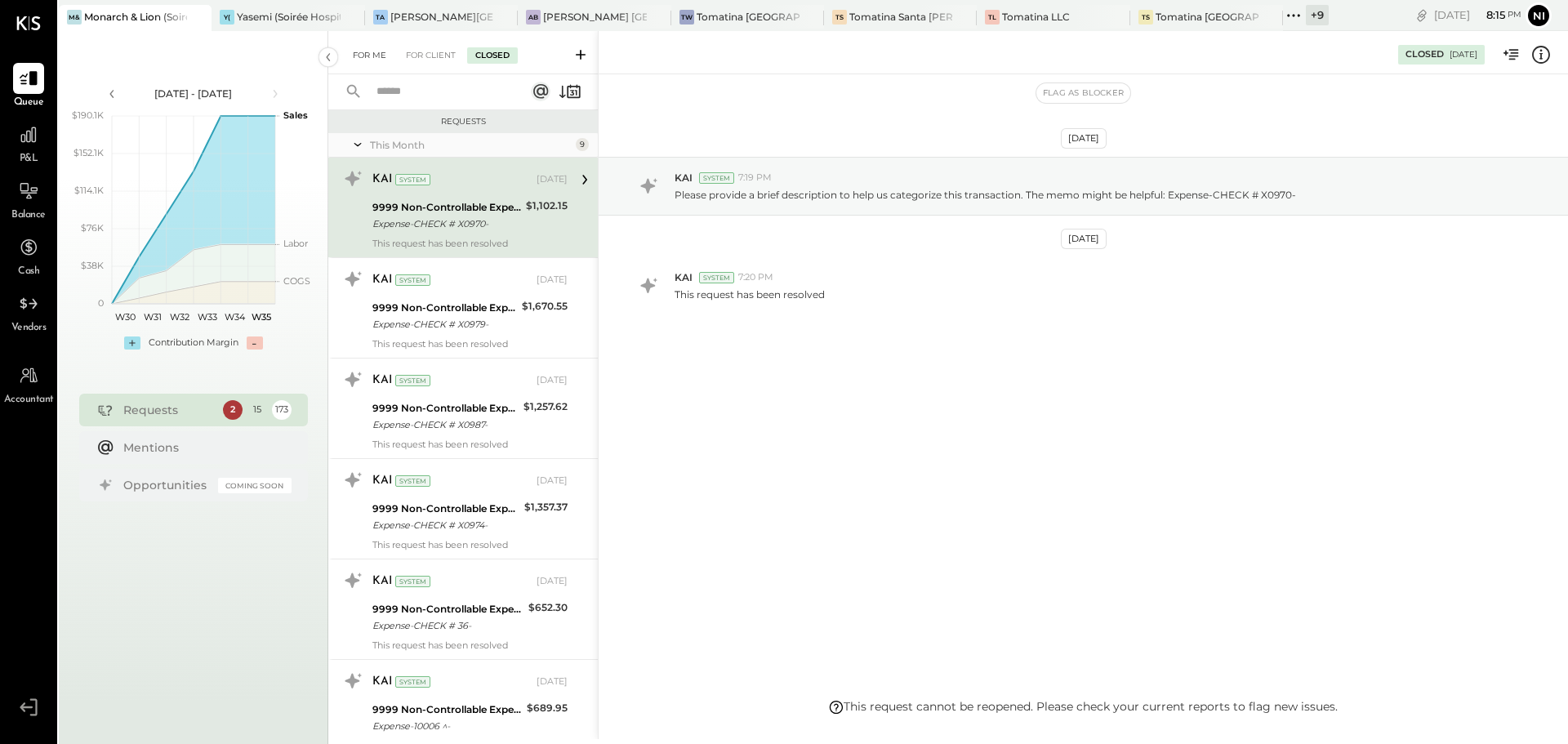
click at [364, 59] on div "For Me" at bounding box center [369, 55] width 50 height 17
